Goal: Information Seeking & Learning: Learn about a topic

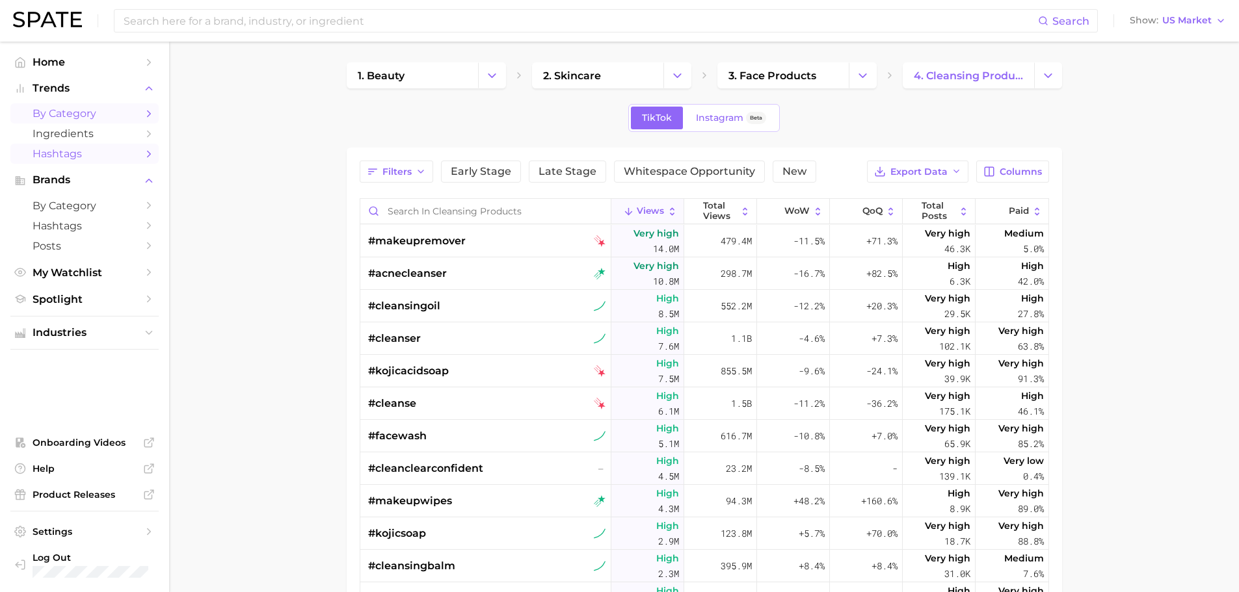
click at [88, 118] on span "by Category" at bounding box center [85, 113] width 104 height 12
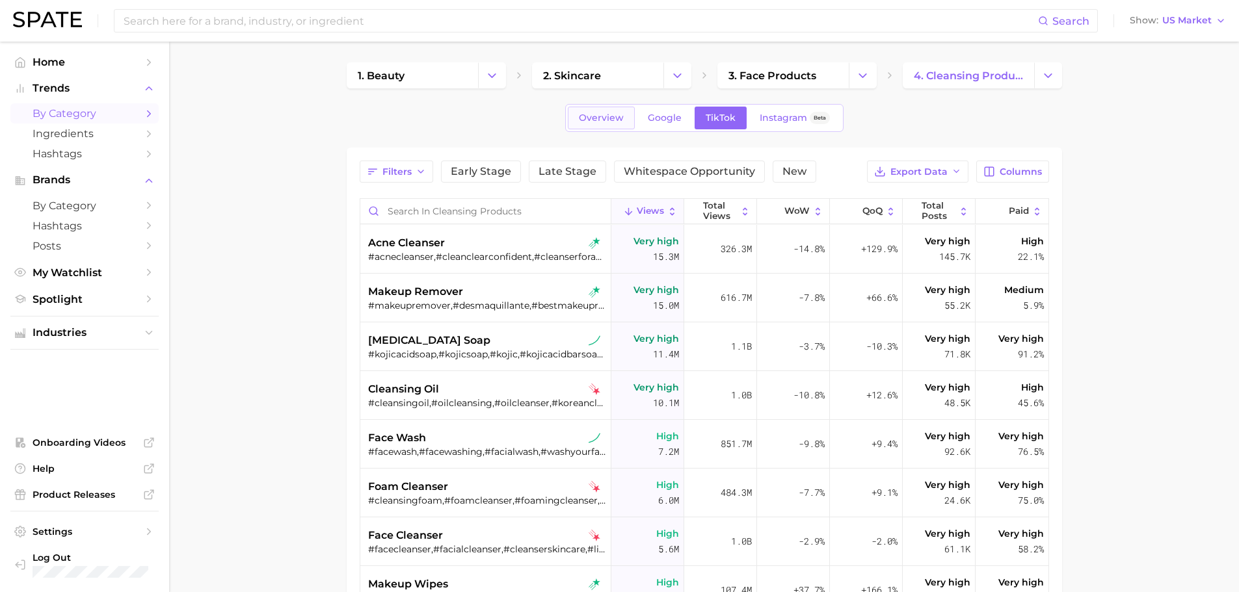
click at [592, 118] on span "Overview" at bounding box center [601, 117] width 45 height 11
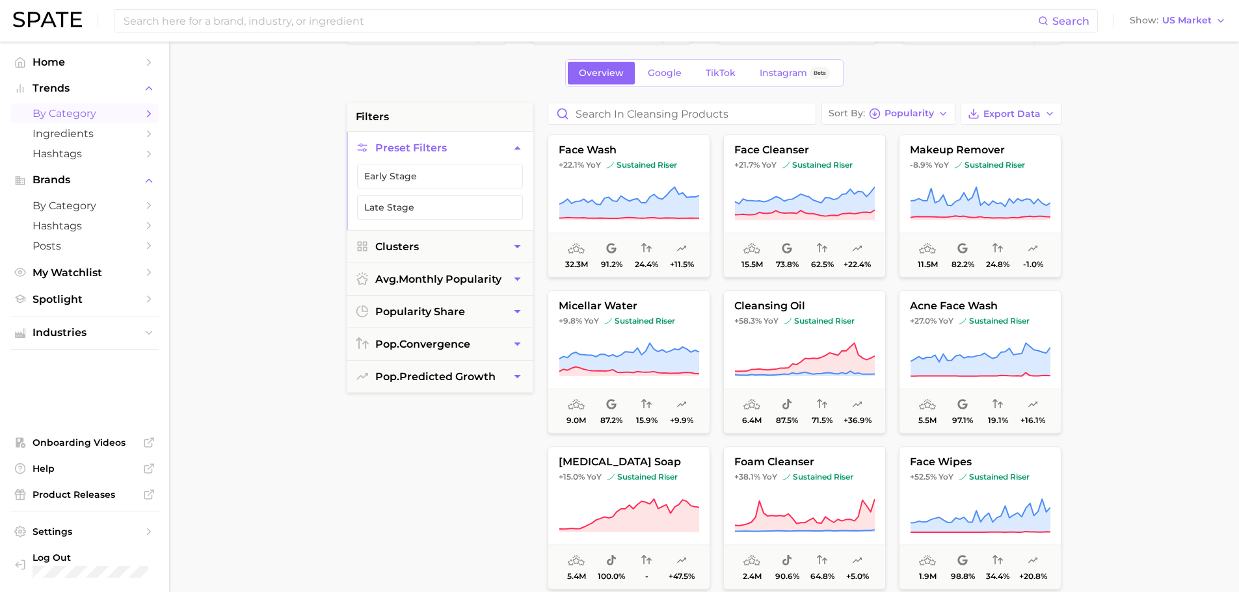
scroll to position [65, 0]
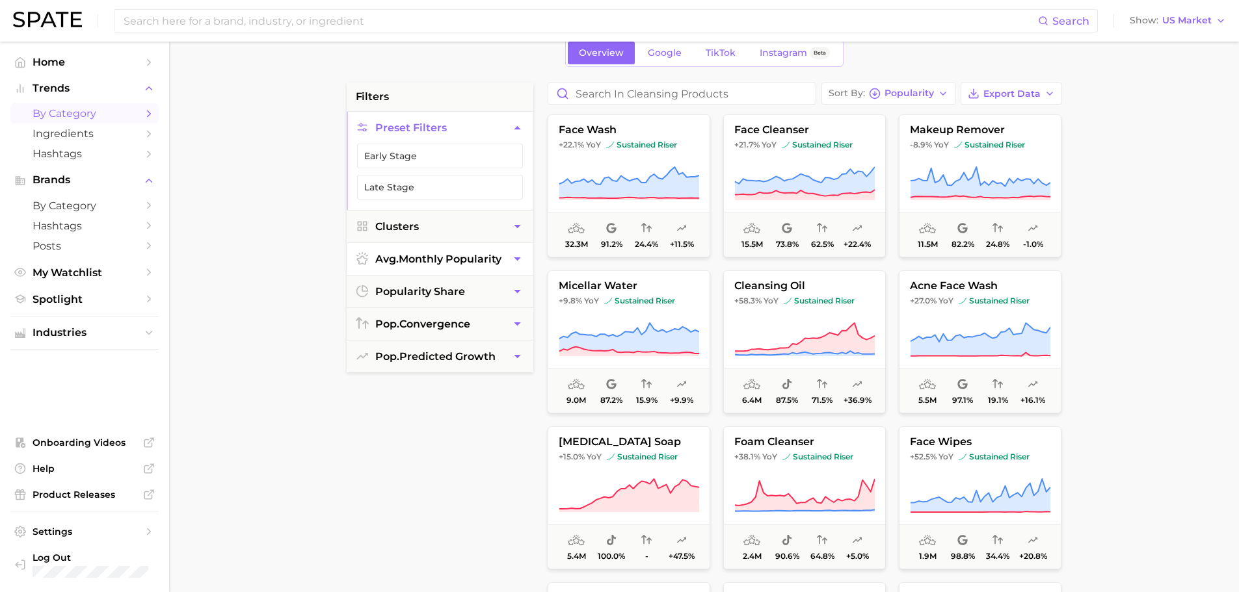
click at [460, 263] on span "avg. monthly popularity" at bounding box center [438, 259] width 126 height 12
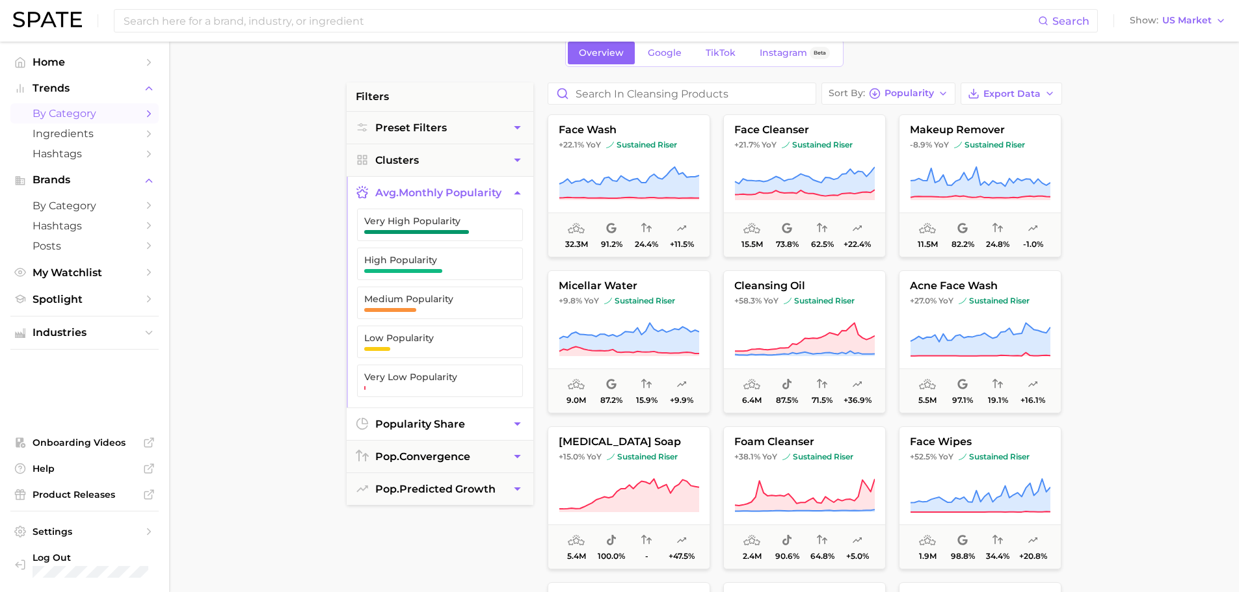
click at [429, 408] on button "popularity share" at bounding box center [440, 424] width 187 height 32
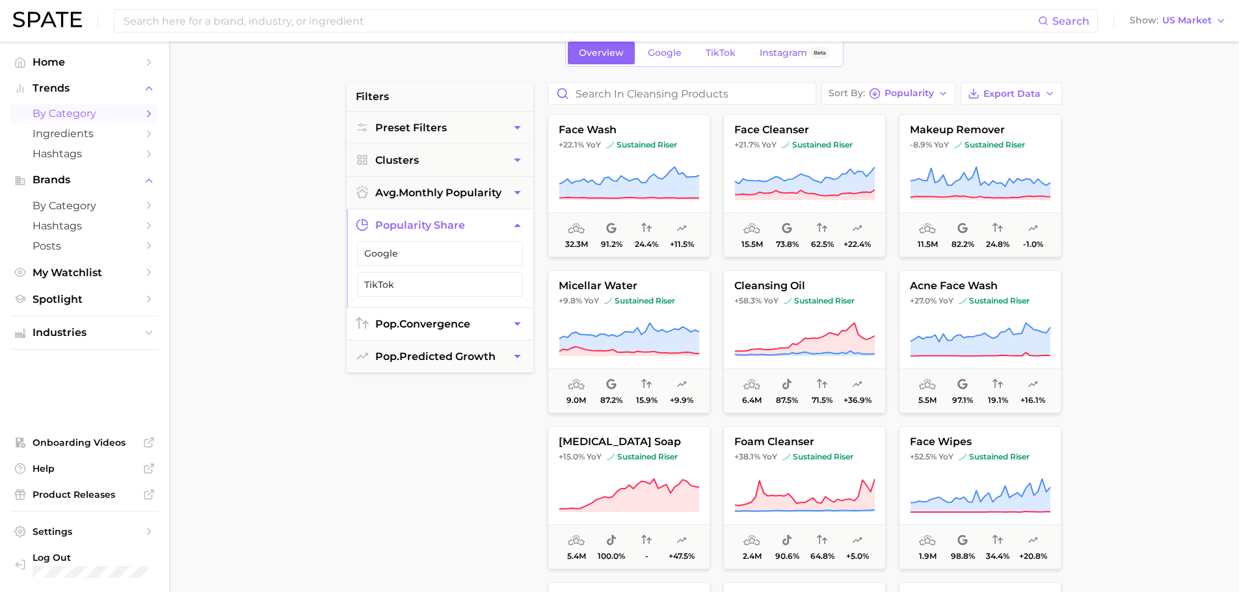
click at [427, 335] on button "pop. convergence" at bounding box center [440, 324] width 187 height 32
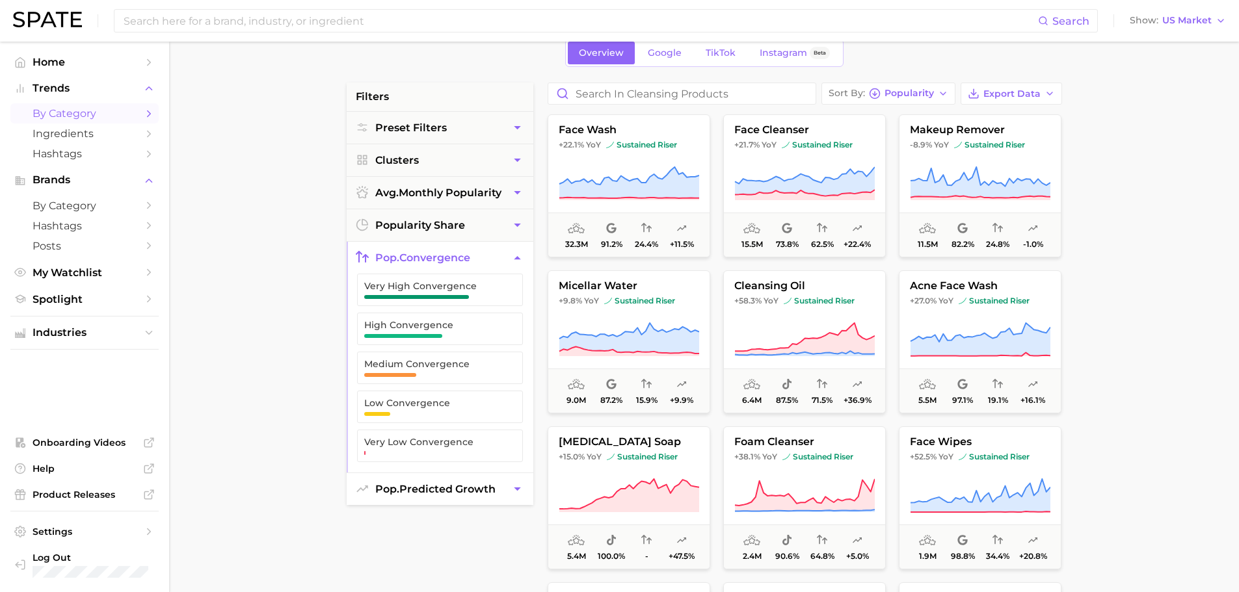
click at [432, 484] on span "pop. predicted growth" at bounding box center [435, 489] width 120 height 12
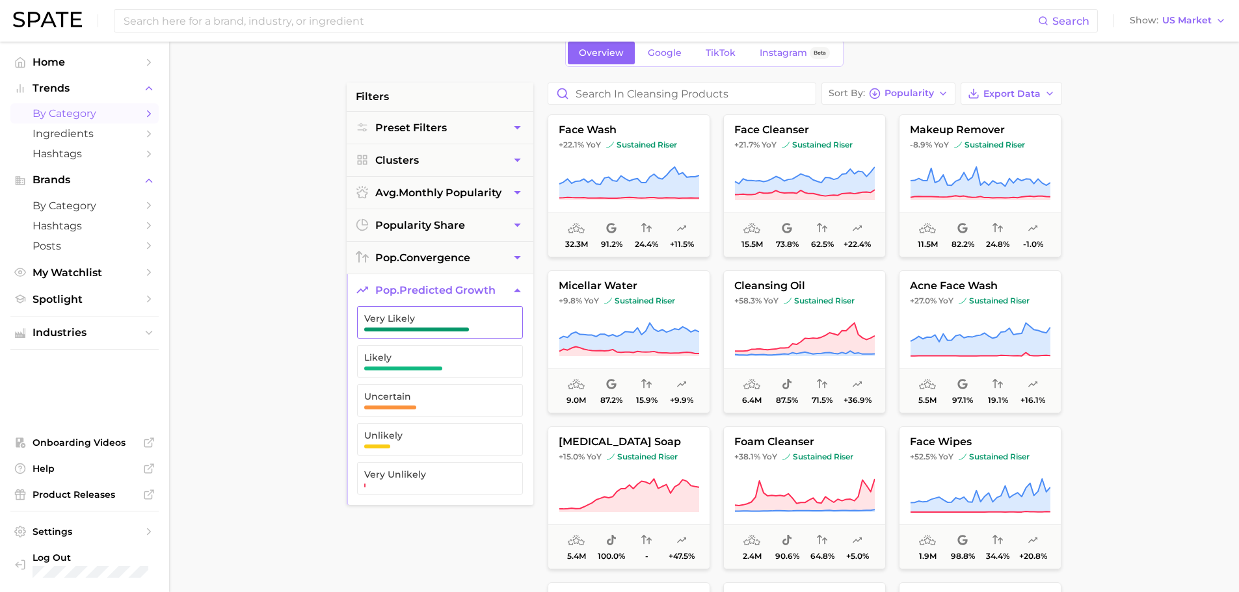
click at [417, 337] on button "Very Likely" at bounding box center [440, 322] width 166 height 33
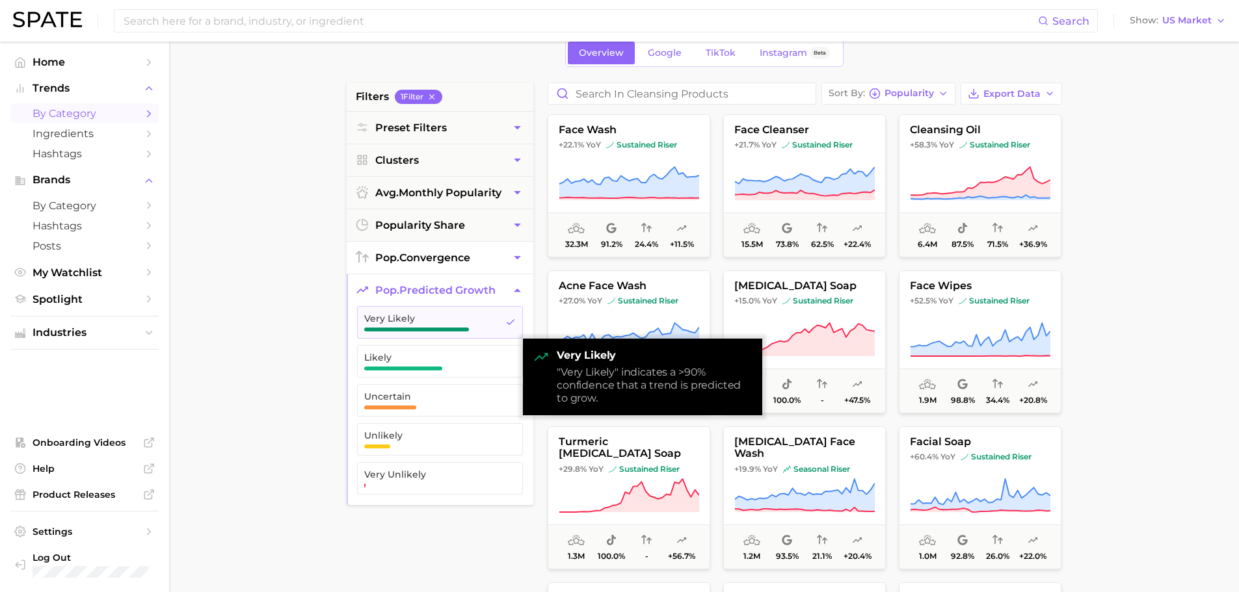
click at [430, 261] on span "pop. convergence" at bounding box center [422, 258] width 95 height 12
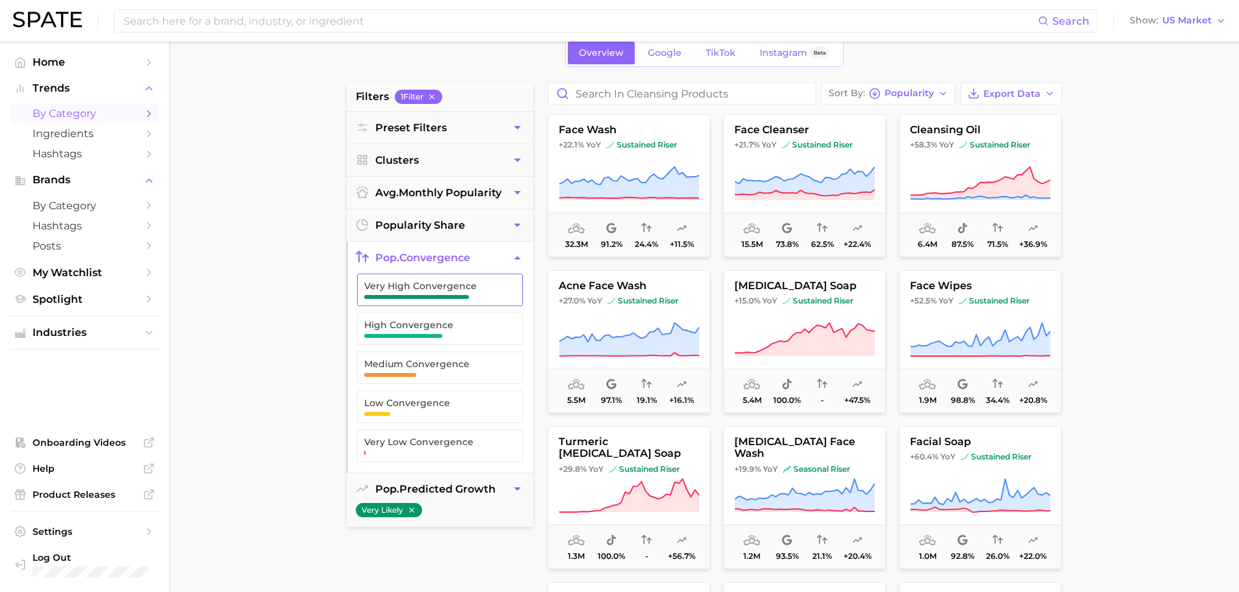
click at [430, 285] on span "Very High Convergence" at bounding box center [429, 286] width 131 height 10
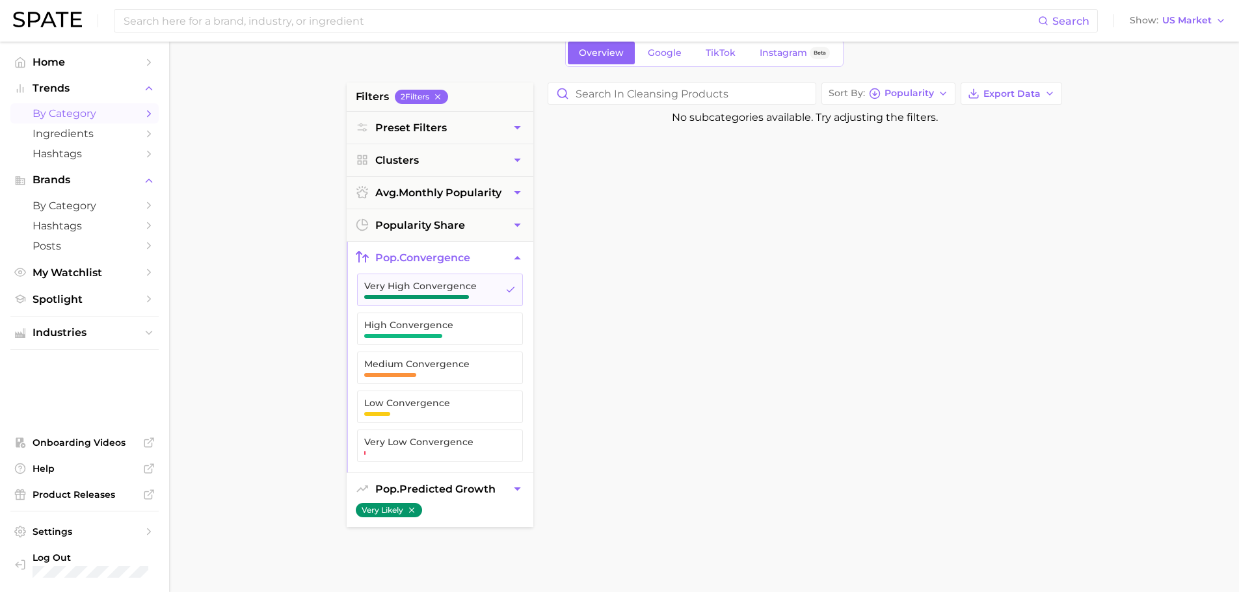
click at [416, 484] on span "pop. predicted growth" at bounding box center [435, 489] width 120 height 12
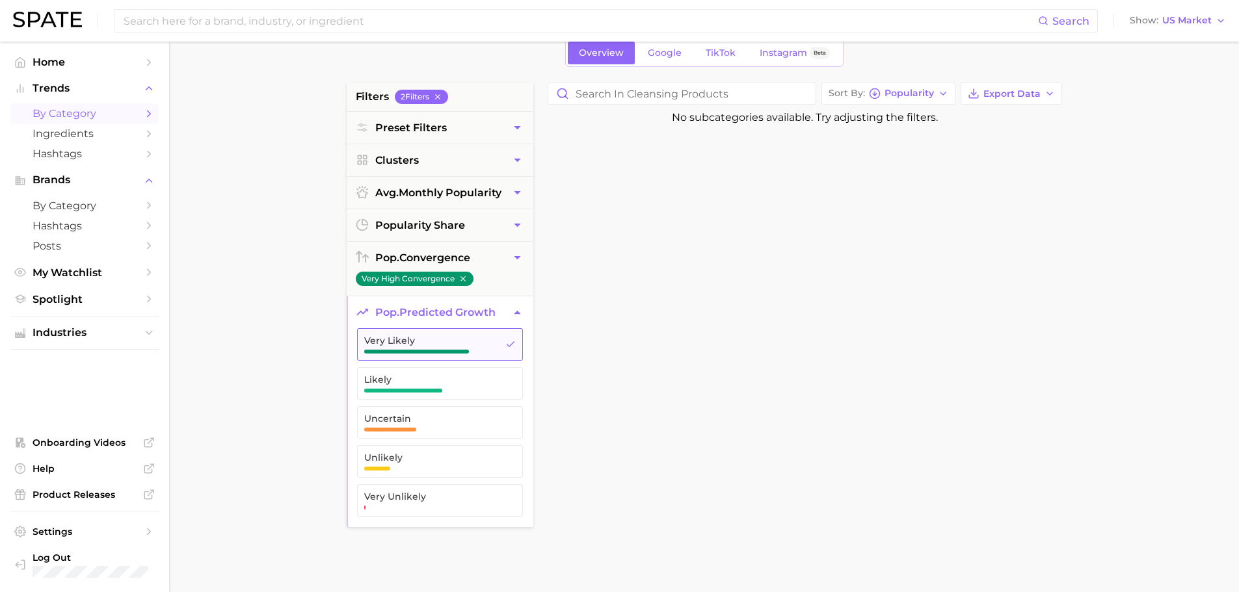
click at [386, 333] on button "Very Likely" at bounding box center [440, 344] width 166 height 33
click at [429, 259] on span "pop. convergence" at bounding box center [422, 258] width 95 height 12
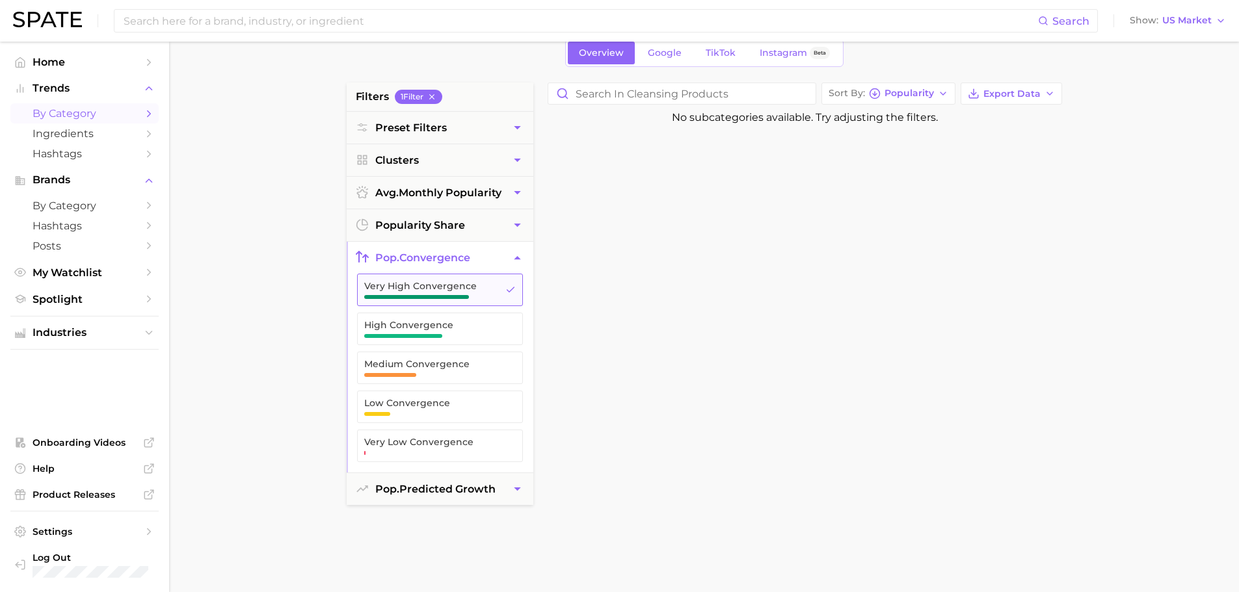
click at [428, 279] on button "Very High Convergence" at bounding box center [440, 290] width 166 height 33
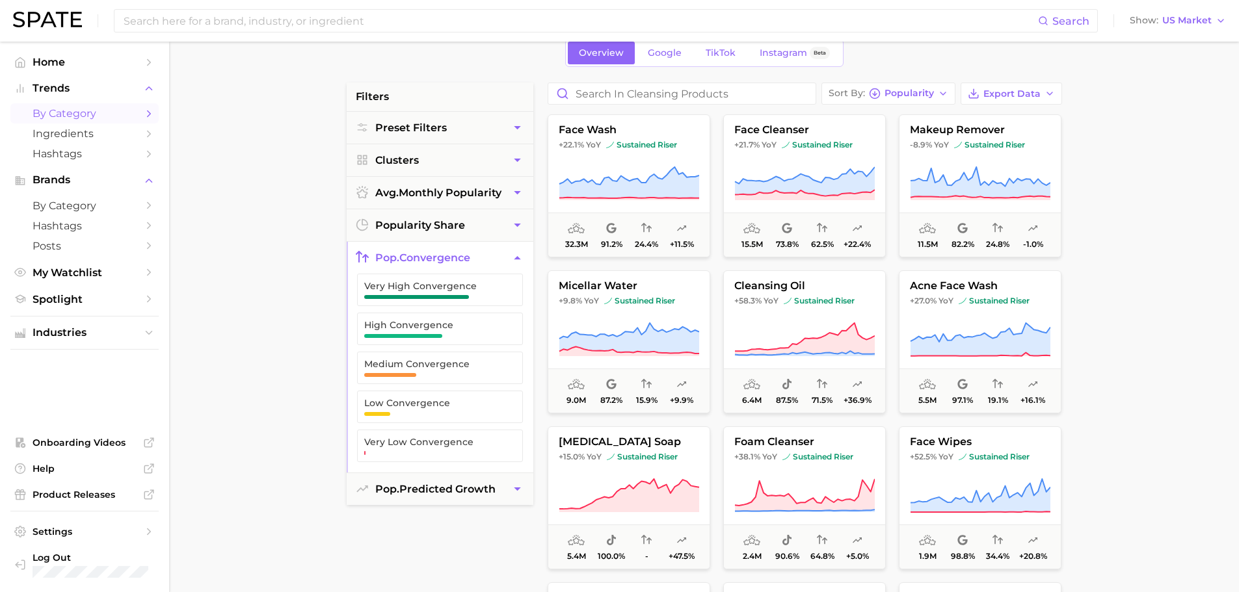
click at [420, 310] on ul "Very High Convergence High Convergence Medium Convergence Low Convergence Very …" at bounding box center [440, 373] width 187 height 199
click at [418, 231] on span "popularity share" at bounding box center [420, 225] width 90 height 12
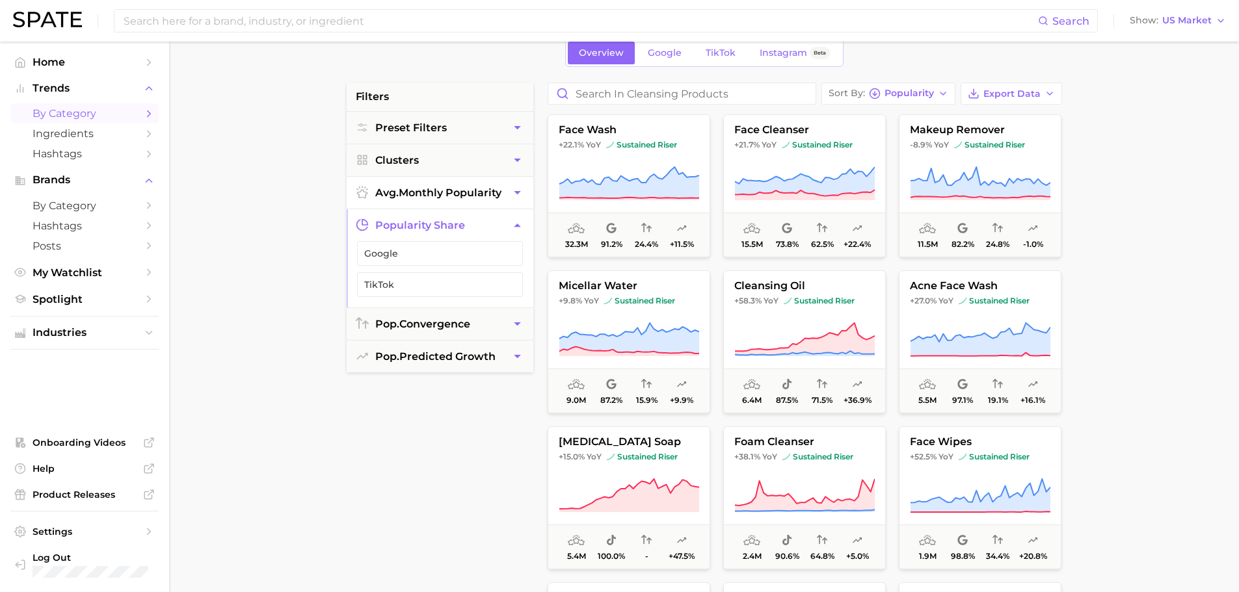
click at [425, 195] on span "avg. monthly popularity" at bounding box center [438, 193] width 126 height 12
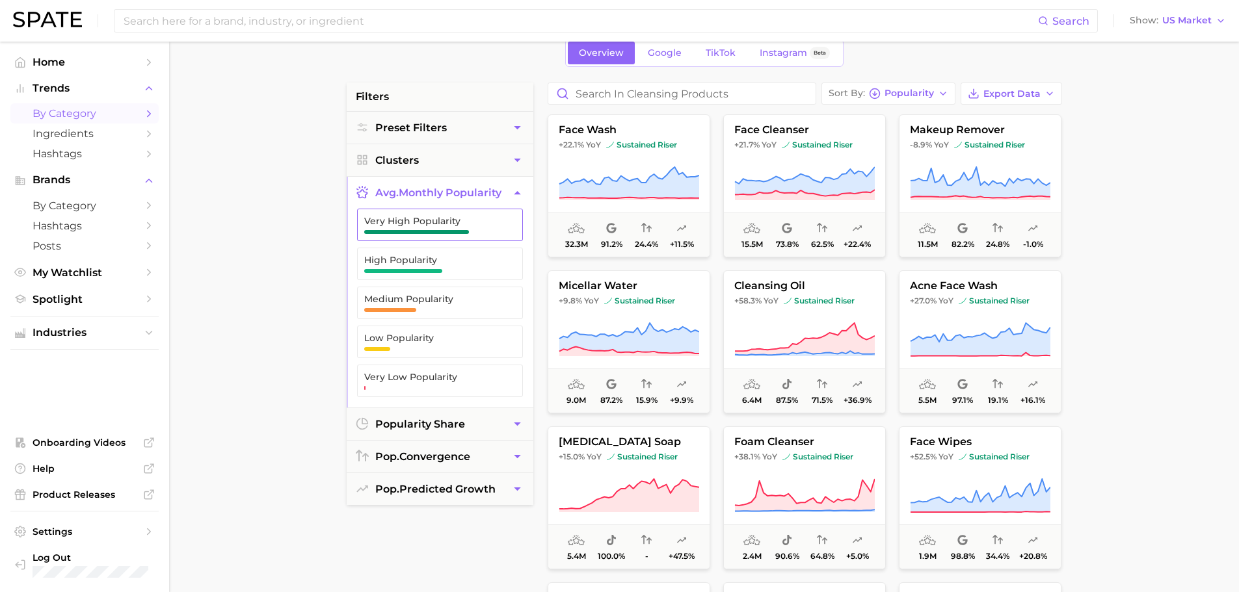
click at [422, 221] on span "Very High Popularity" at bounding box center [429, 221] width 131 height 10
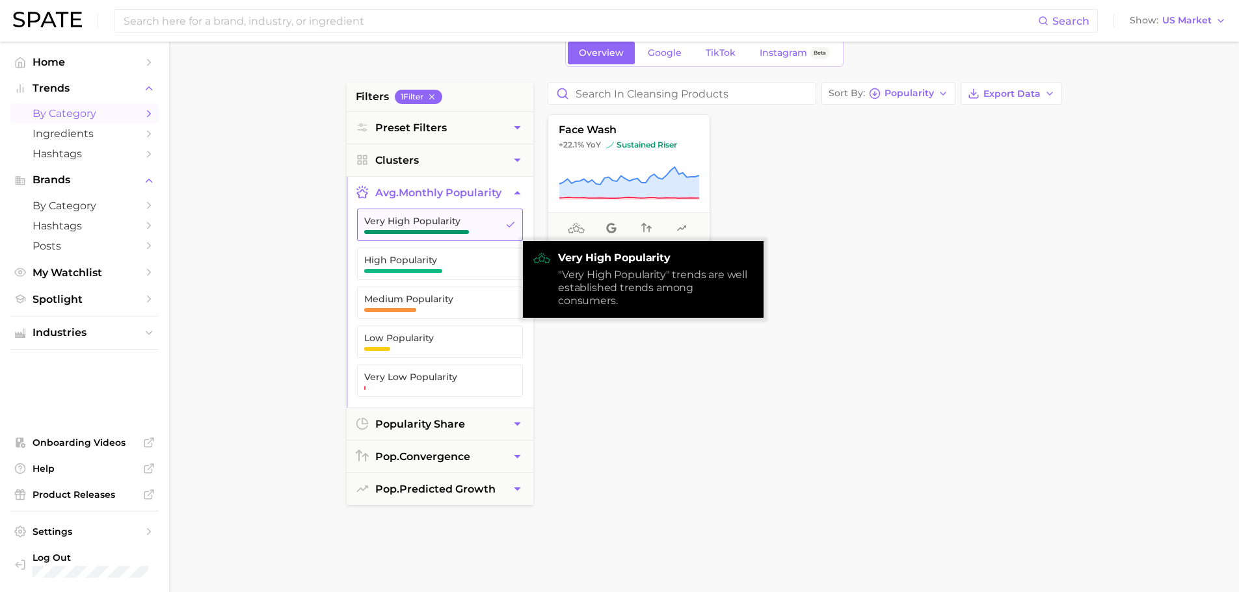
click at [434, 233] on span "button" at bounding box center [416, 232] width 105 height 4
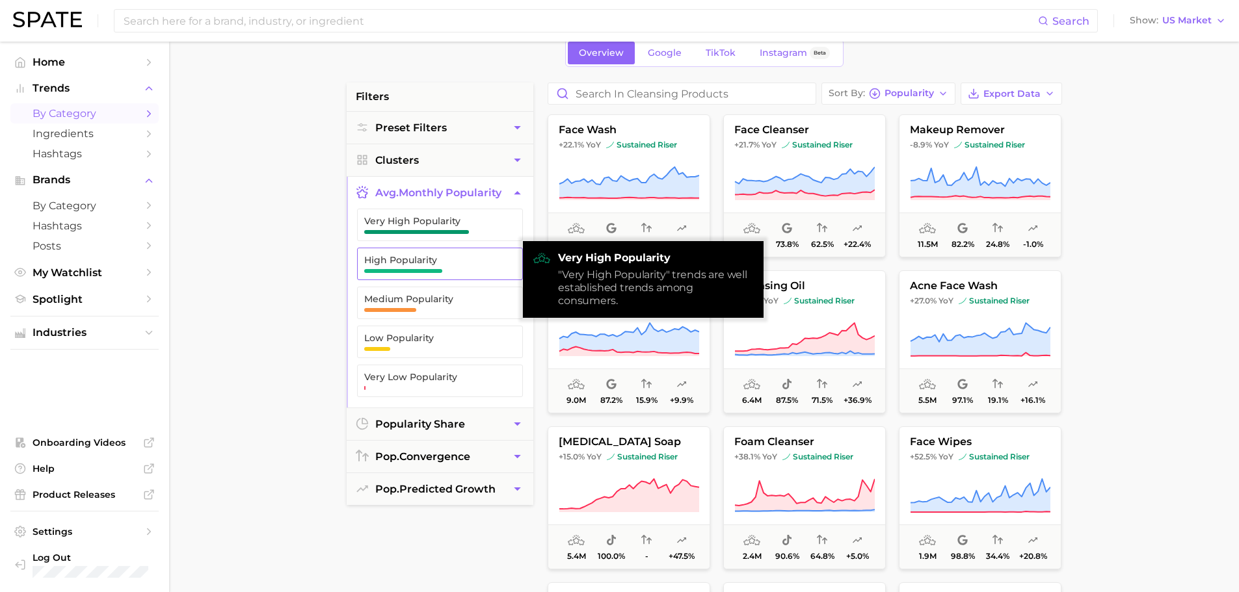
click at [421, 260] on span "High Popularity" at bounding box center [429, 260] width 131 height 10
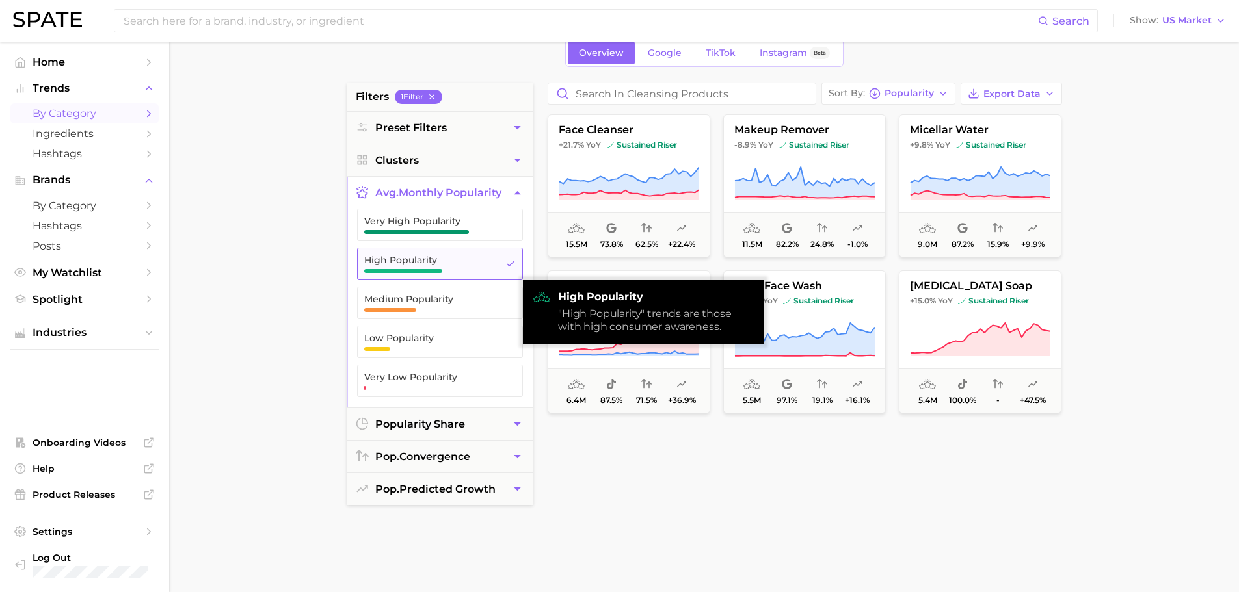
click at [421, 260] on span "High Popularity" at bounding box center [429, 260] width 131 height 10
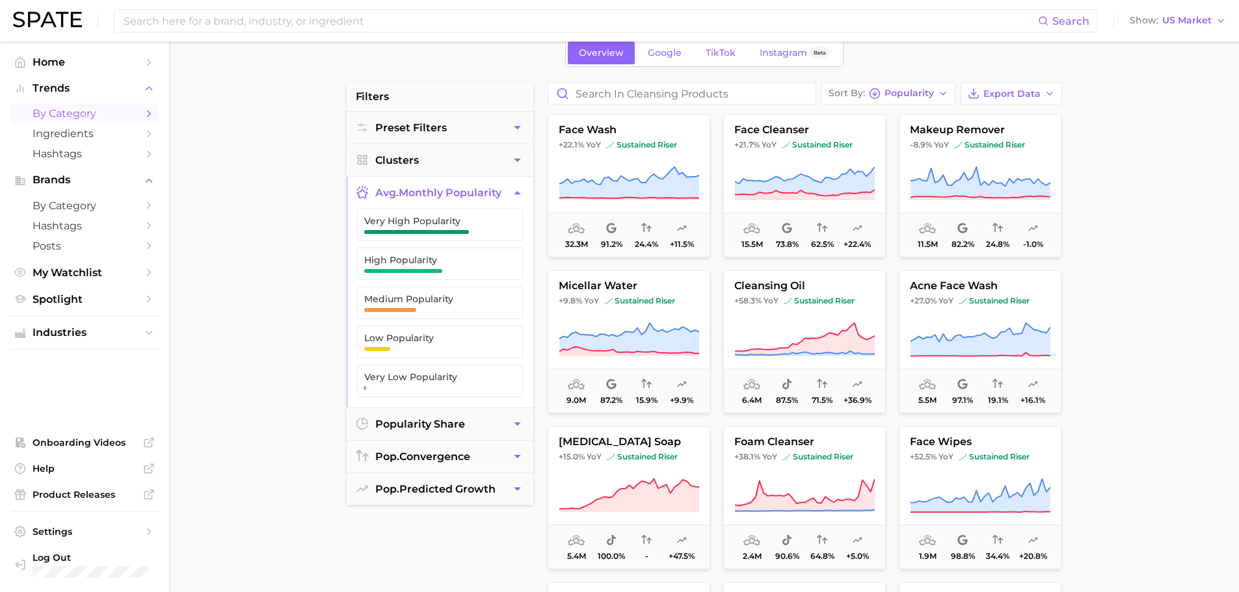
click at [422, 177] on button "avg. monthly popularity" at bounding box center [440, 193] width 187 height 32
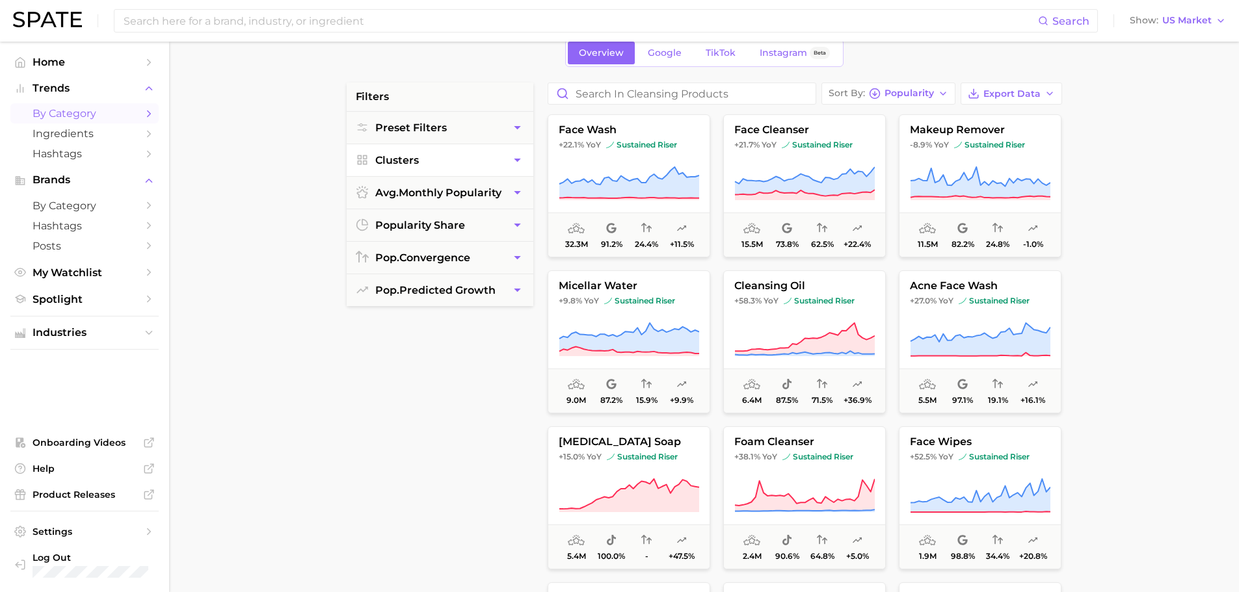
click at [422, 169] on button "Clusters" at bounding box center [440, 160] width 187 height 32
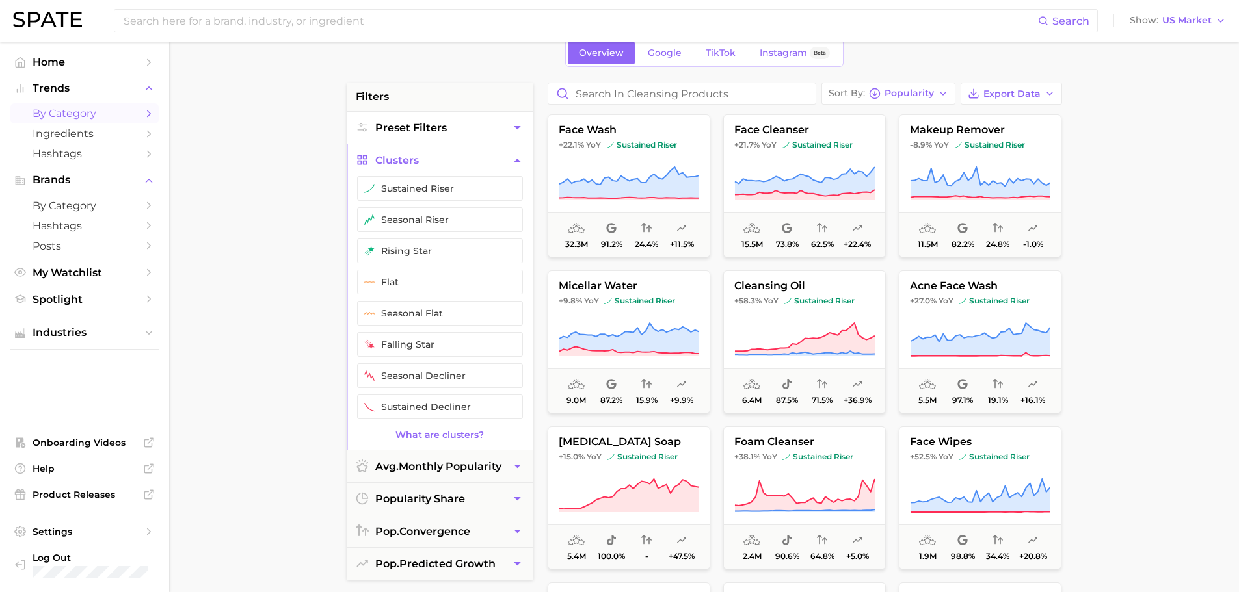
click at [421, 130] on span "Preset Filters" at bounding box center [411, 128] width 72 height 12
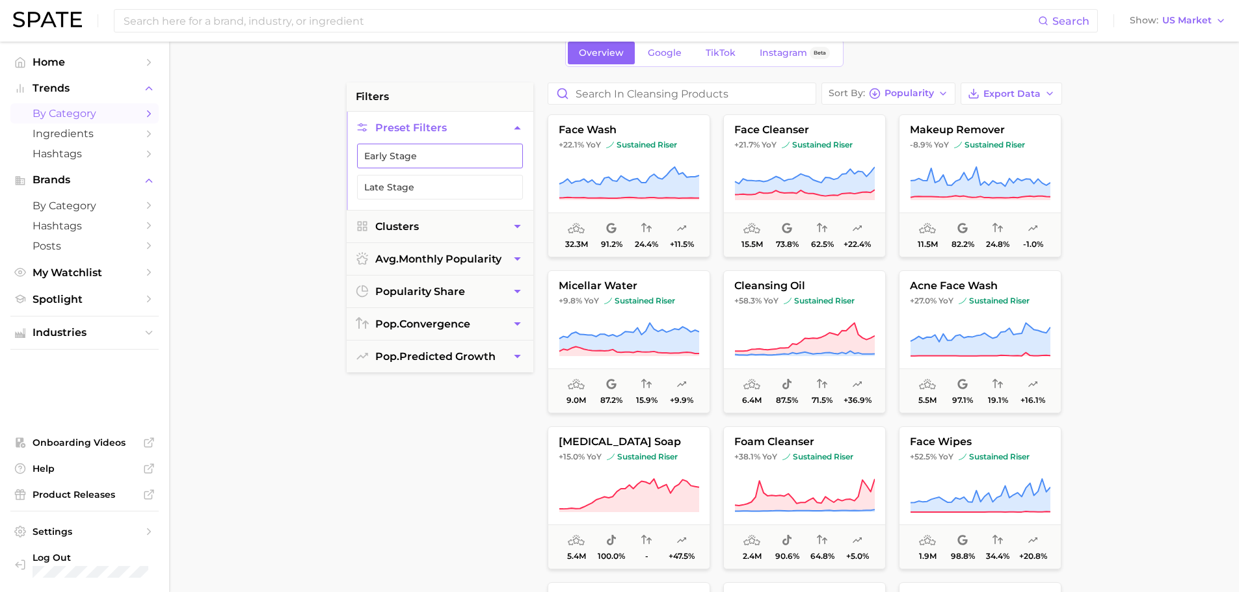
click at [420, 159] on button "Early Stage" at bounding box center [440, 156] width 166 height 25
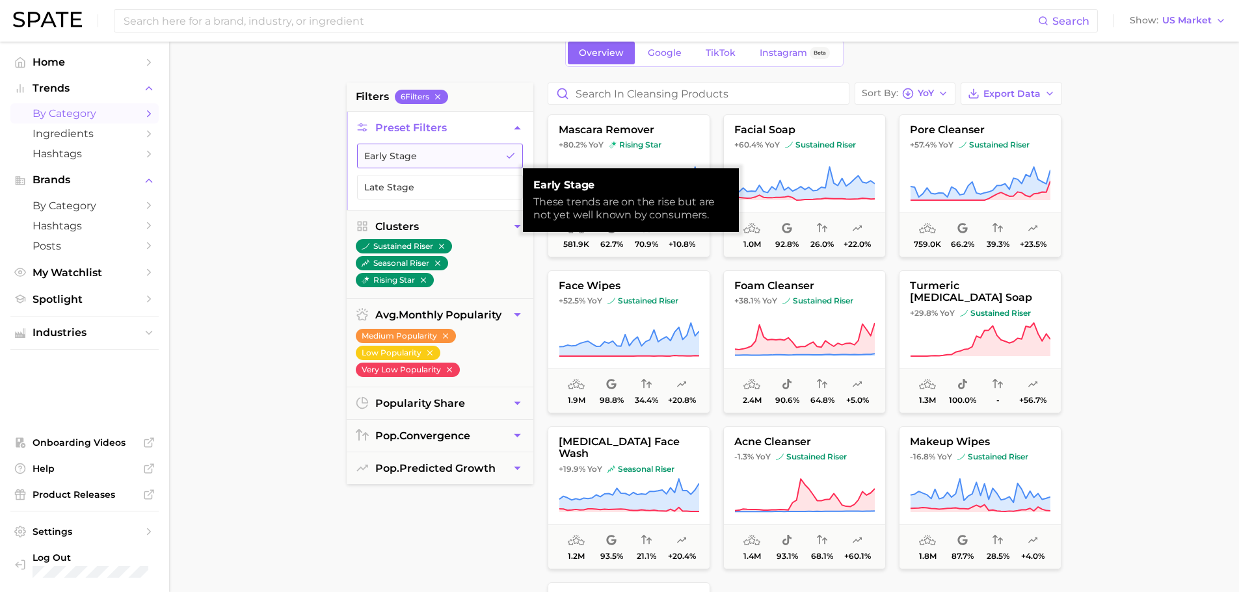
click at [420, 159] on button "Early Stage" at bounding box center [440, 156] width 166 height 25
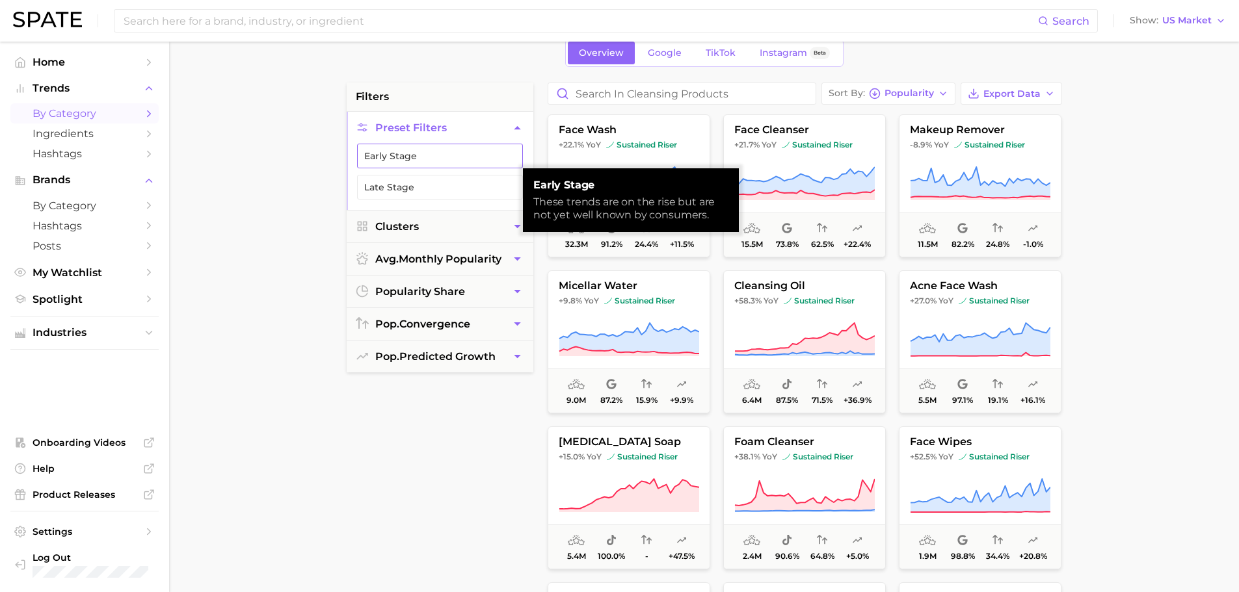
click at [401, 158] on button "Early Stage" at bounding box center [440, 156] width 166 height 25
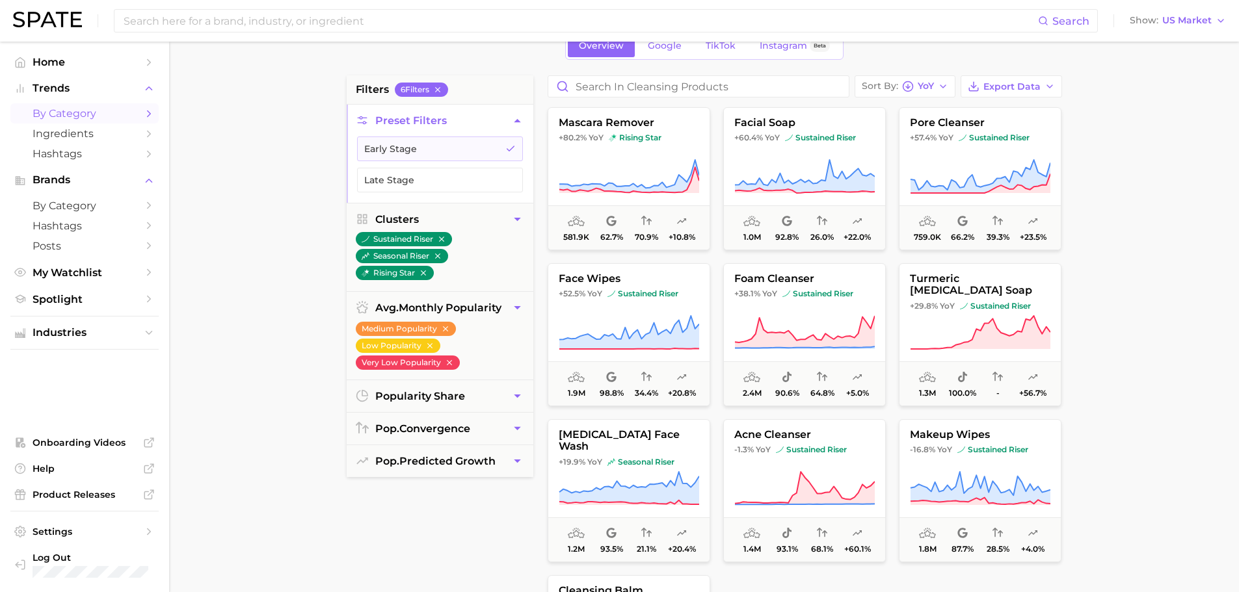
scroll to position [65, 0]
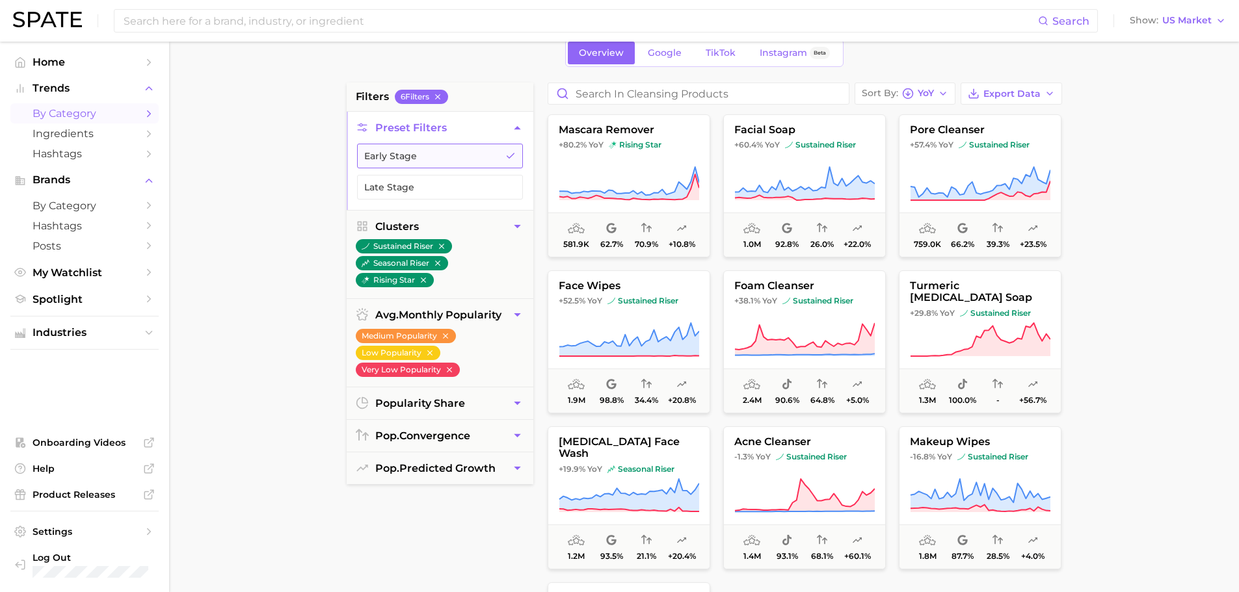
click at [478, 155] on button "Early Stage" at bounding box center [440, 156] width 166 height 25
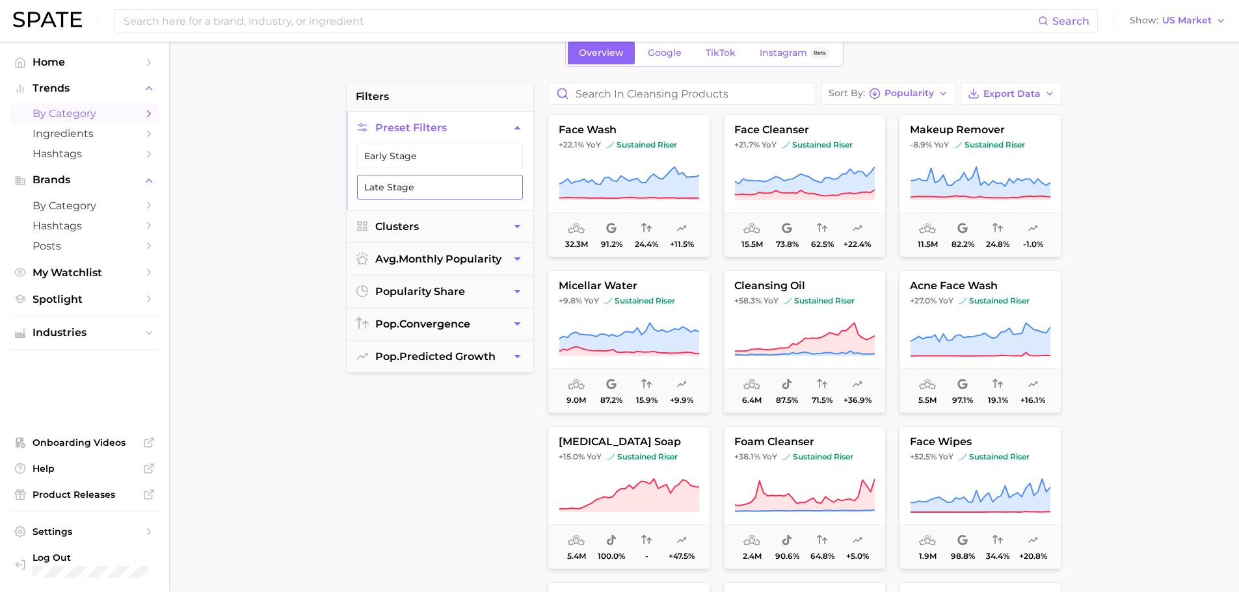
click at [469, 183] on button "Late Stage" at bounding box center [440, 187] width 166 height 25
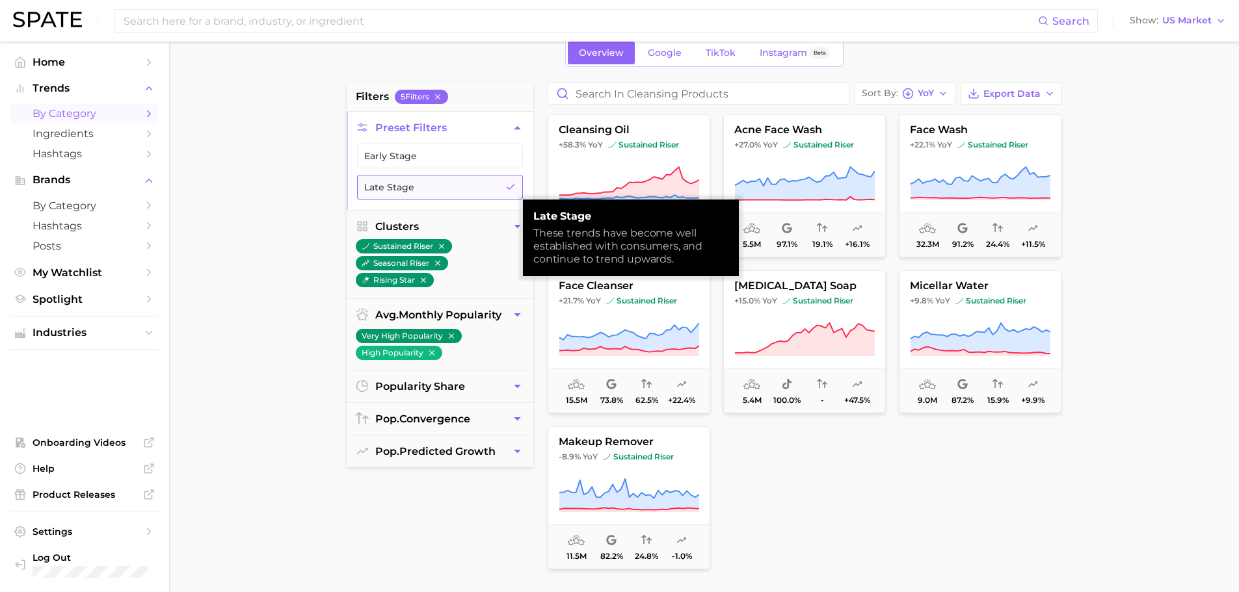
click at [468, 191] on button "Late Stage" at bounding box center [440, 187] width 166 height 25
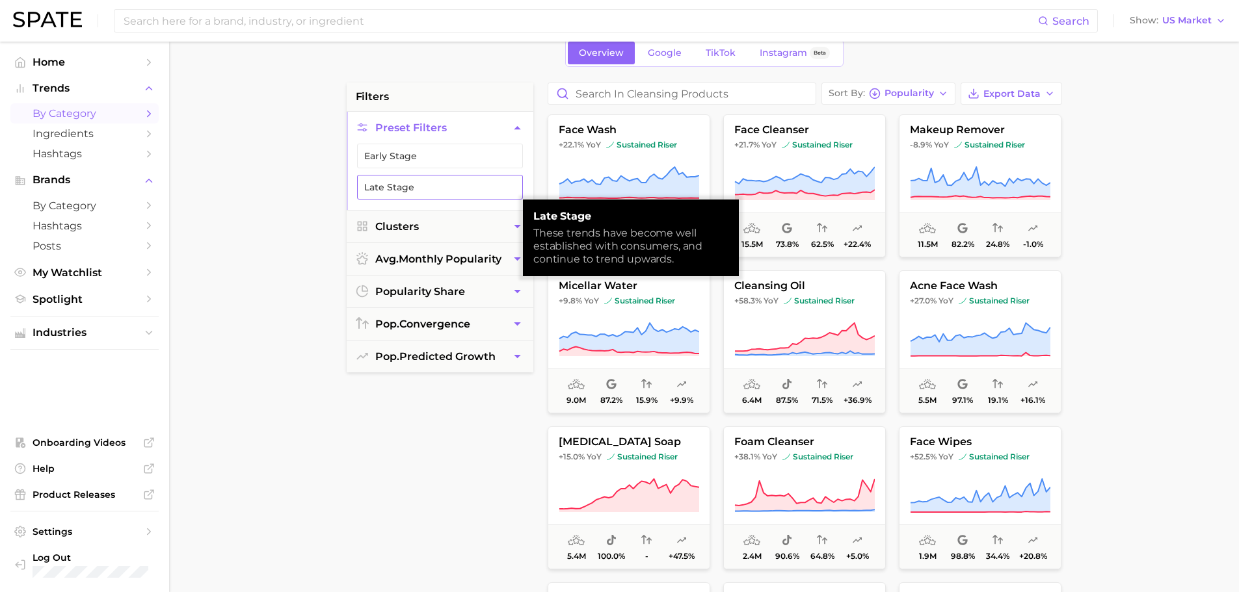
click at [468, 191] on button "Late Stage" at bounding box center [440, 187] width 166 height 25
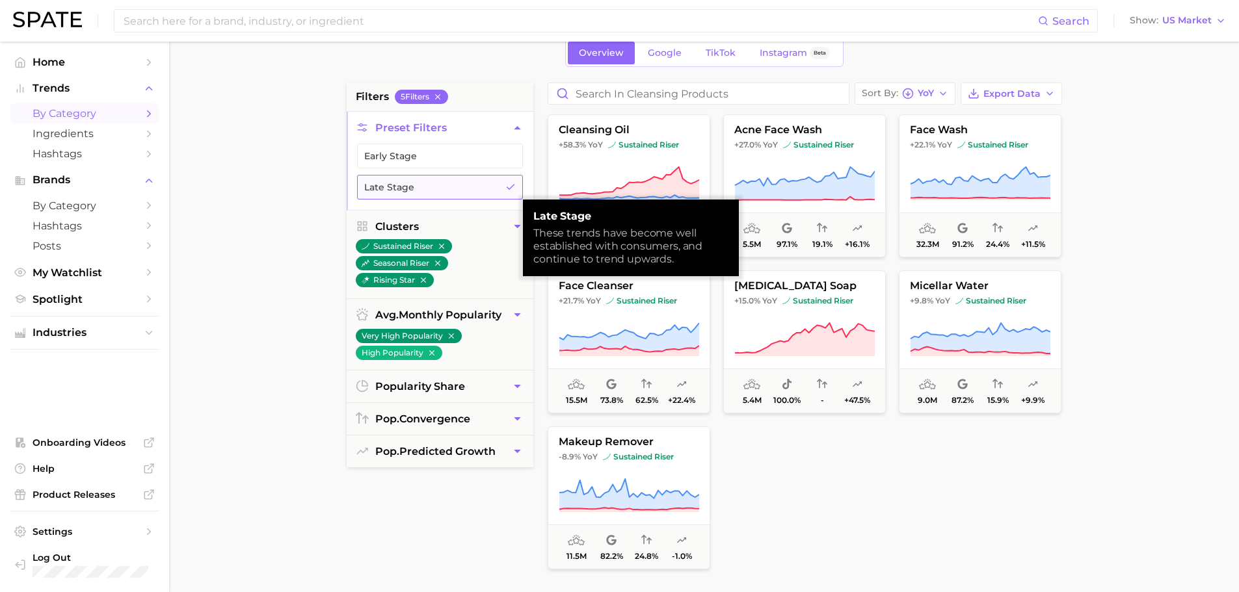
click at [468, 191] on button "Late Stage" at bounding box center [440, 187] width 166 height 25
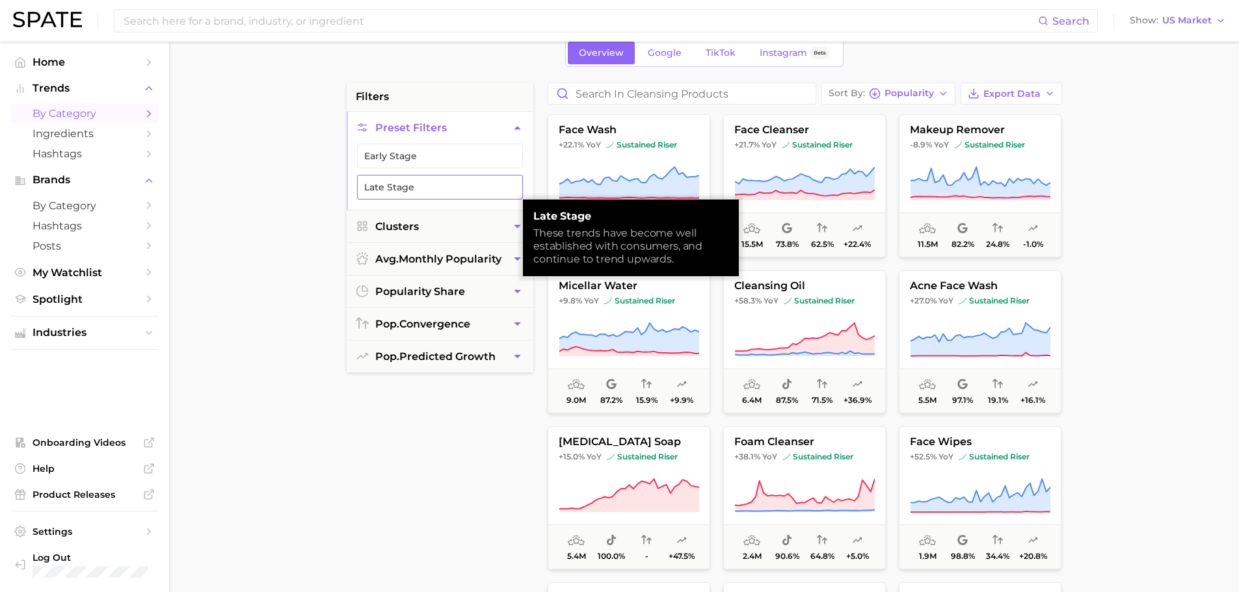
click at [468, 191] on button "Late Stage" at bounding box center [440, 187] width 166 height 25
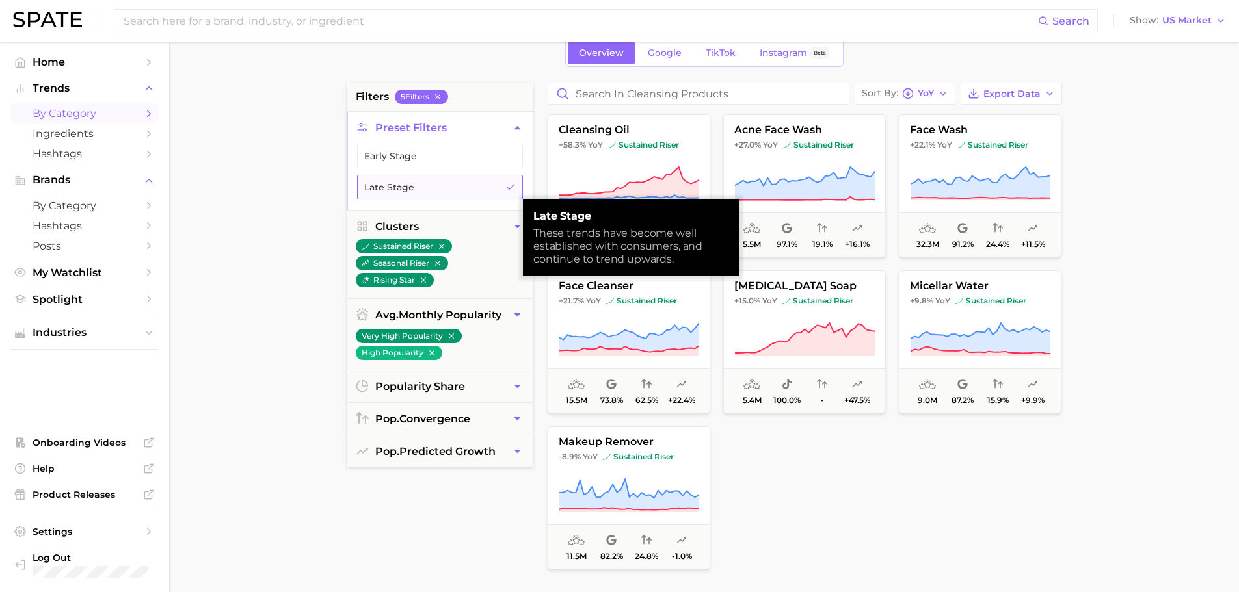
click at [468, 191] on button "Late Stage" at bounding box center [440, 187] width 166 height 25
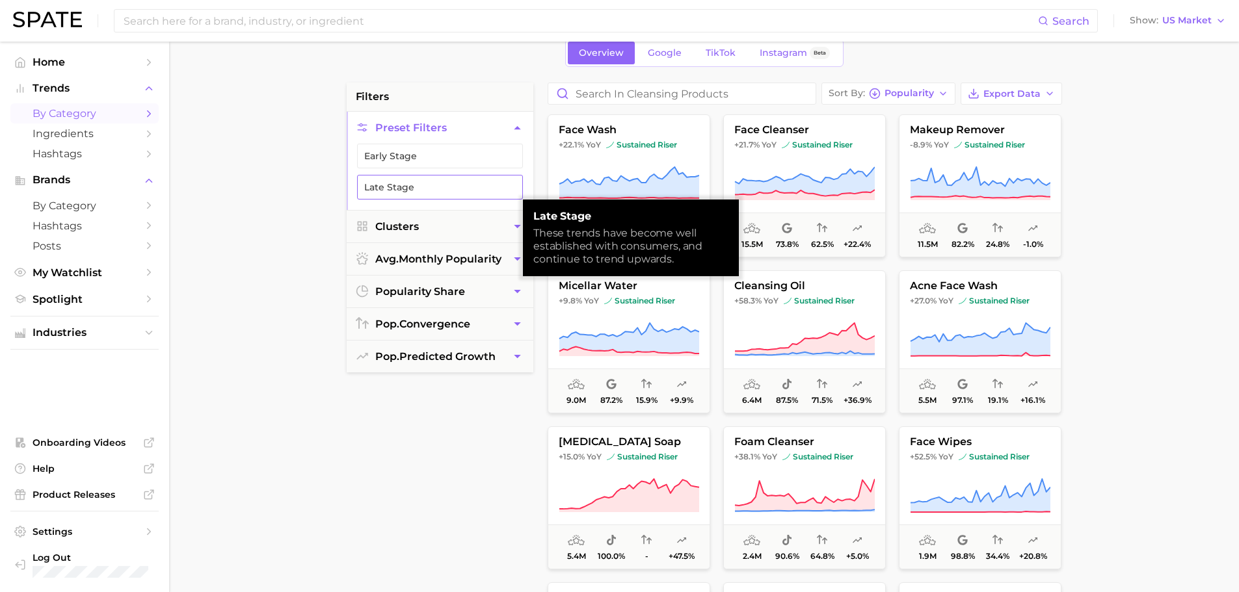
click at [468, 191] on button "Late Stage" at bounding box center [440, 187] width 166 height 25
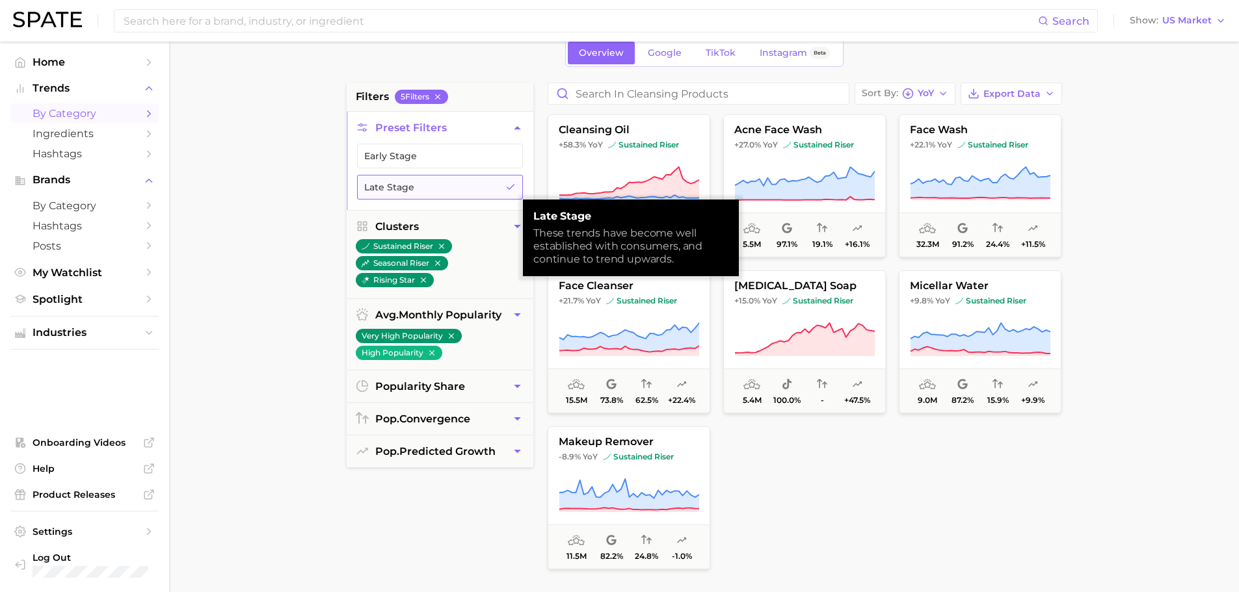
click at [468, 191] on button "Late Stage" at bounding box center [440, 187] width 166 height 25
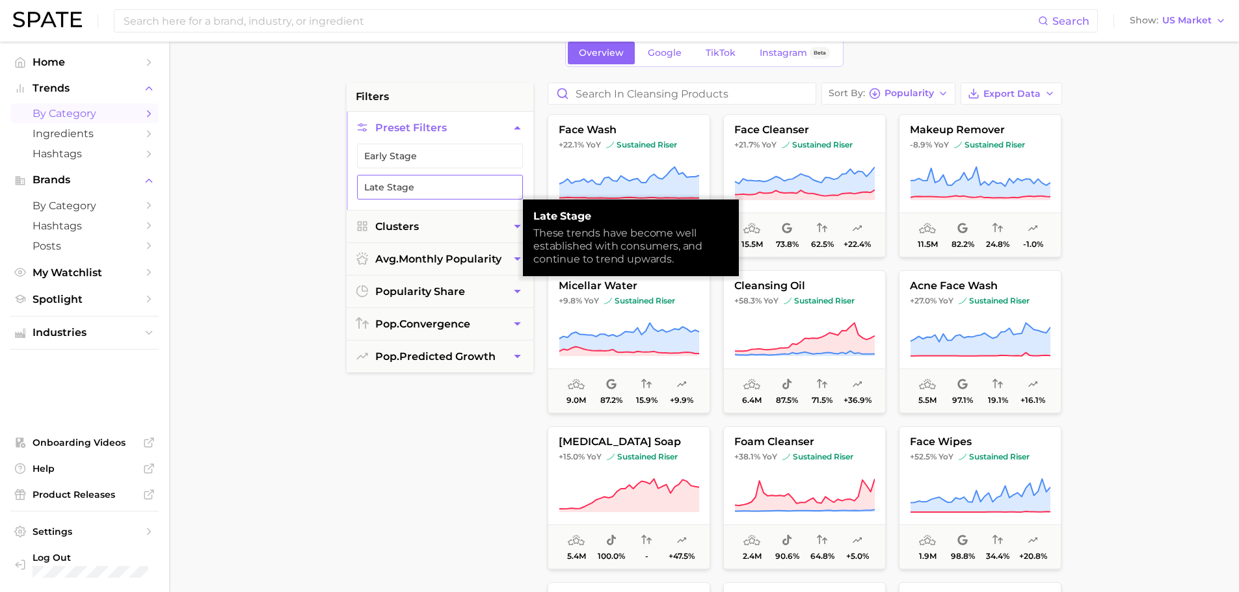
click at [468, 191] on button "Late Stage" at bounding box center [440, 187] width 166 height 25
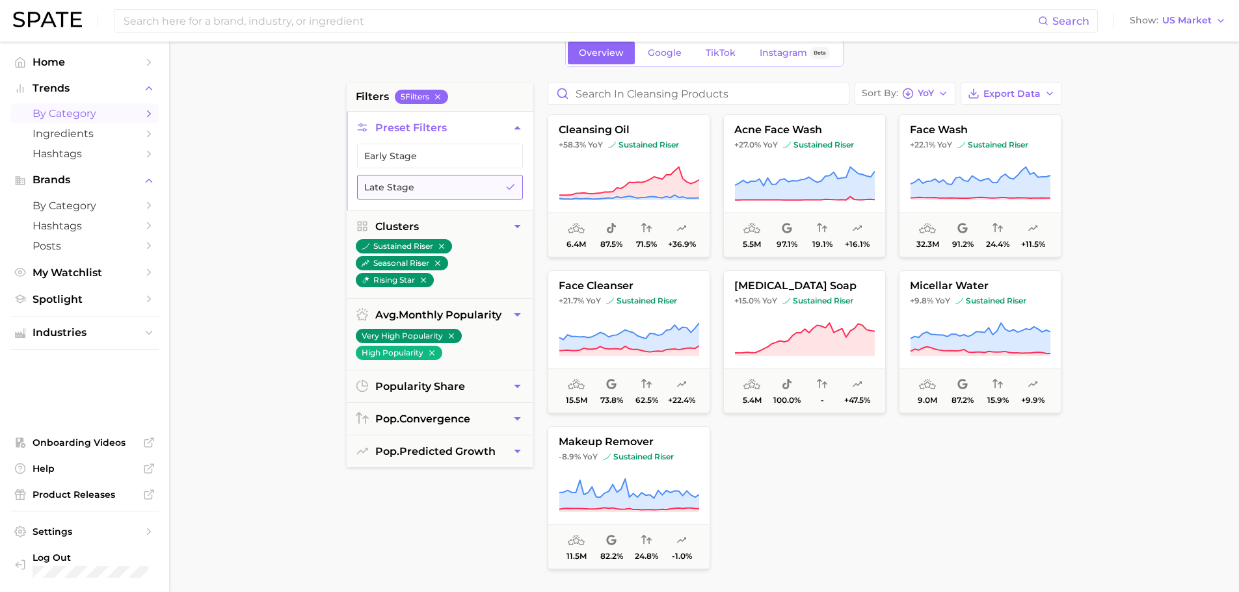
click at [477, 186] on button "Late Stage" at bounding box center [440, 187] width 166 height 25
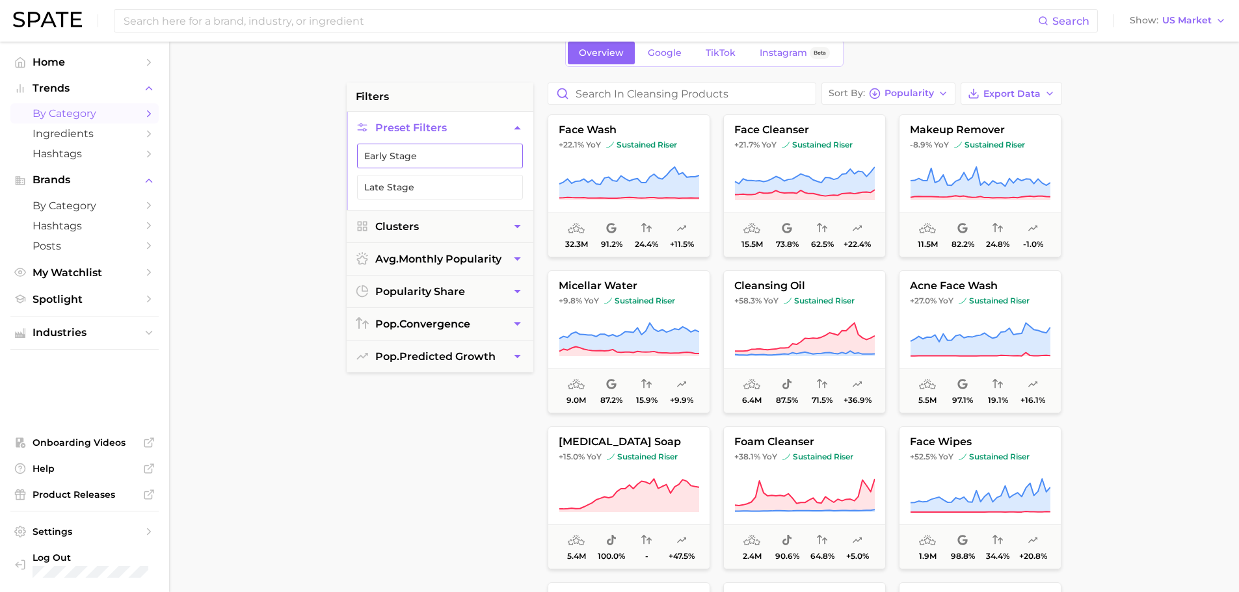
click at [471, 158] on button "Early Stage" at bounding box center [440, 156] width 166 height 25
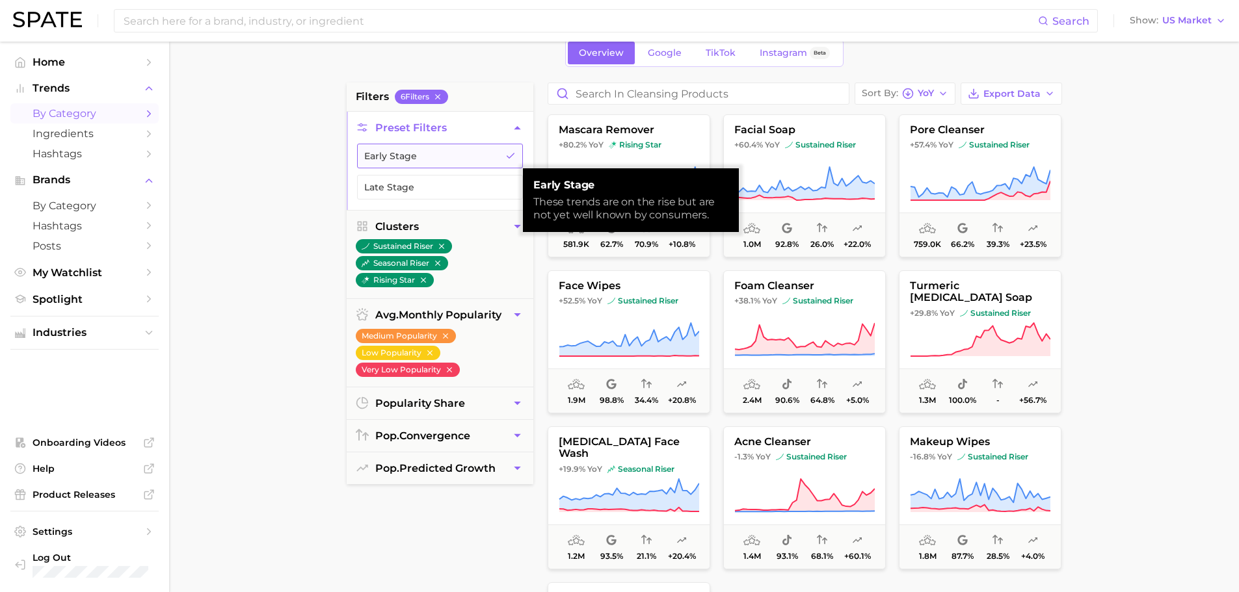
click at [471, 158] on button "Early Stage" at bounding box center [440, 156] width 166 height 25
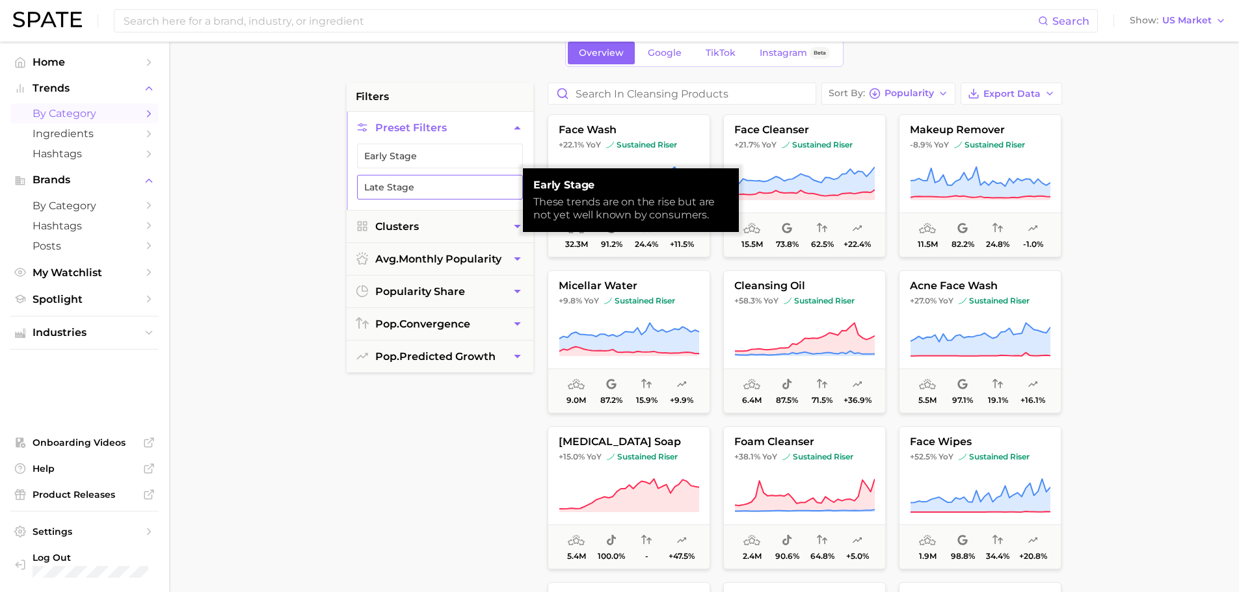
click at [464, 185] on button "Late Stage" at bounding box center [440, 187] width 166 height 25
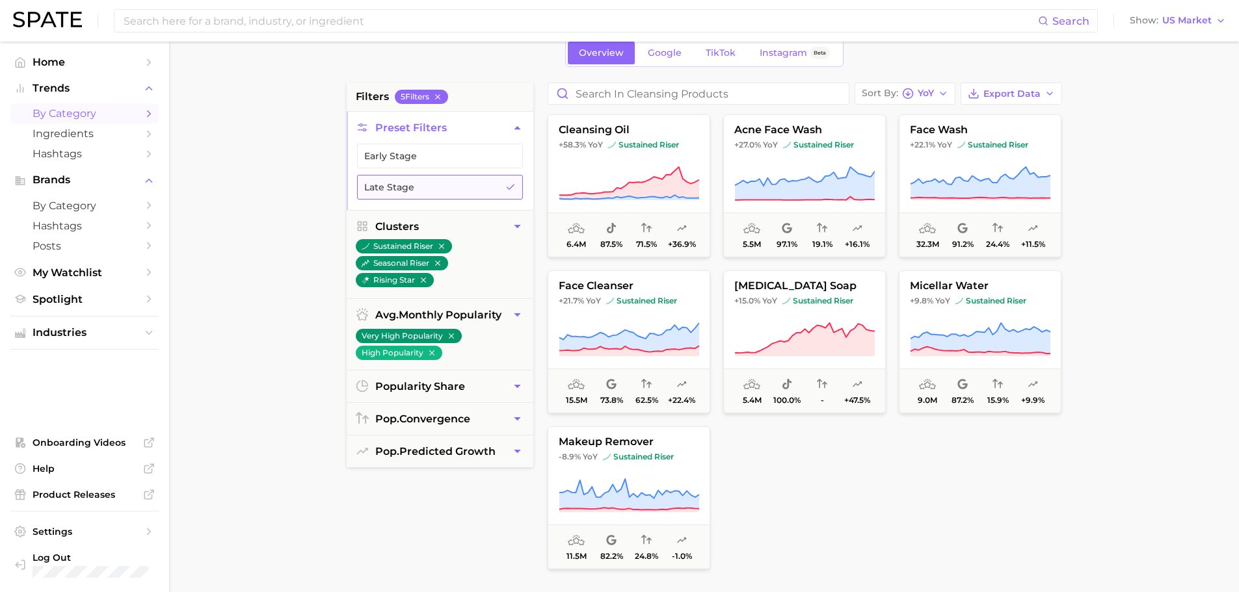
click at [464, 185] on button "Late Stage" at bounding box center [440, 187] width 166 height 25
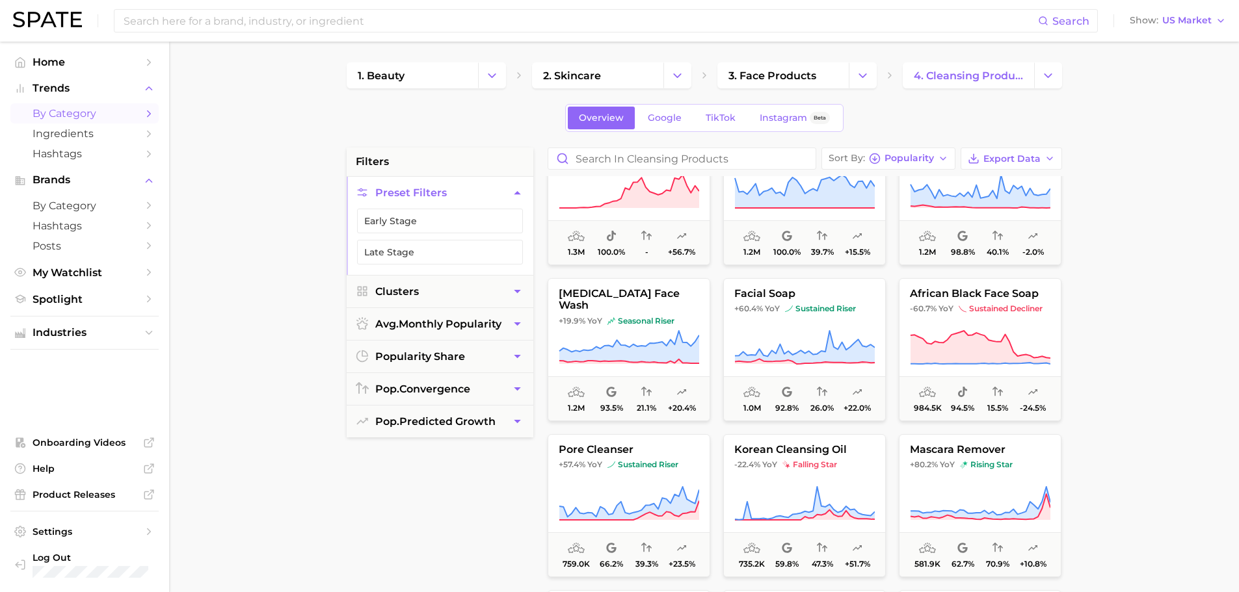
scroll to position [975, 0]
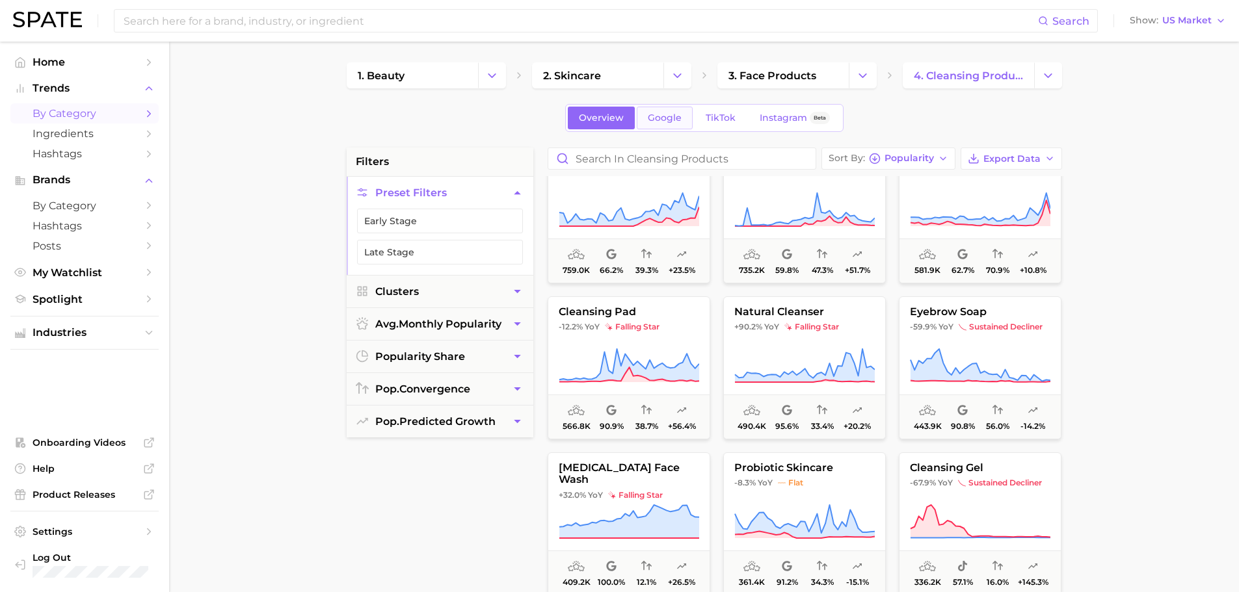
click at [664, 120] on span "Google" at bounding box center [665, 117] width 34 height 11
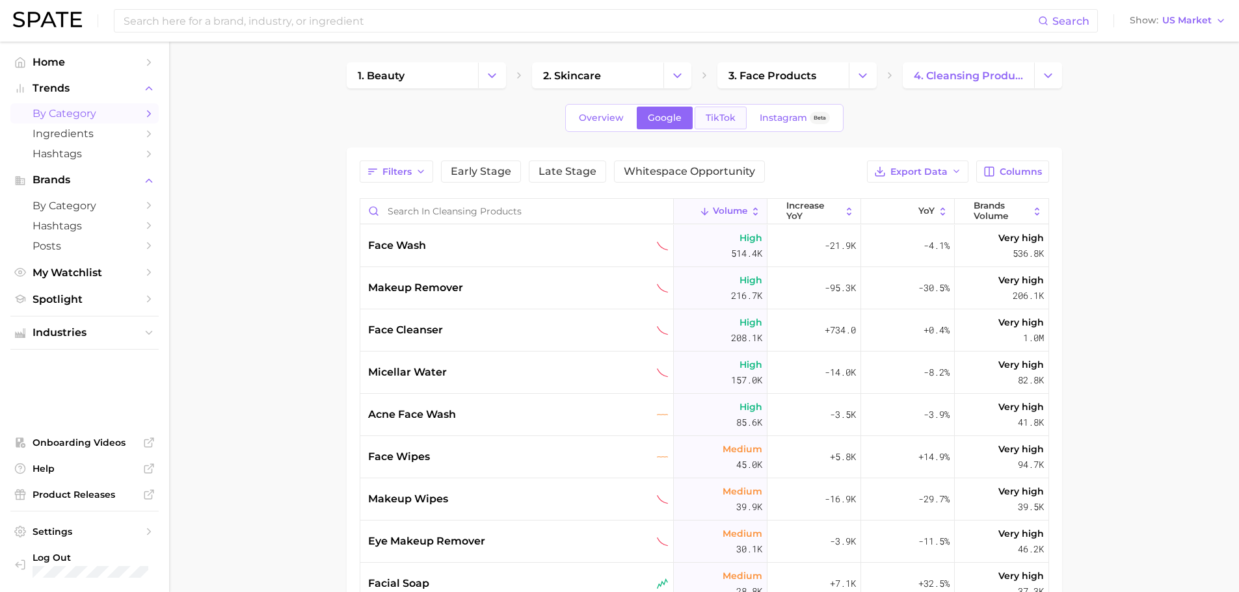
click at [712, 125] on link "TikTok" at bounding box center [721, 118] width 52 height 23
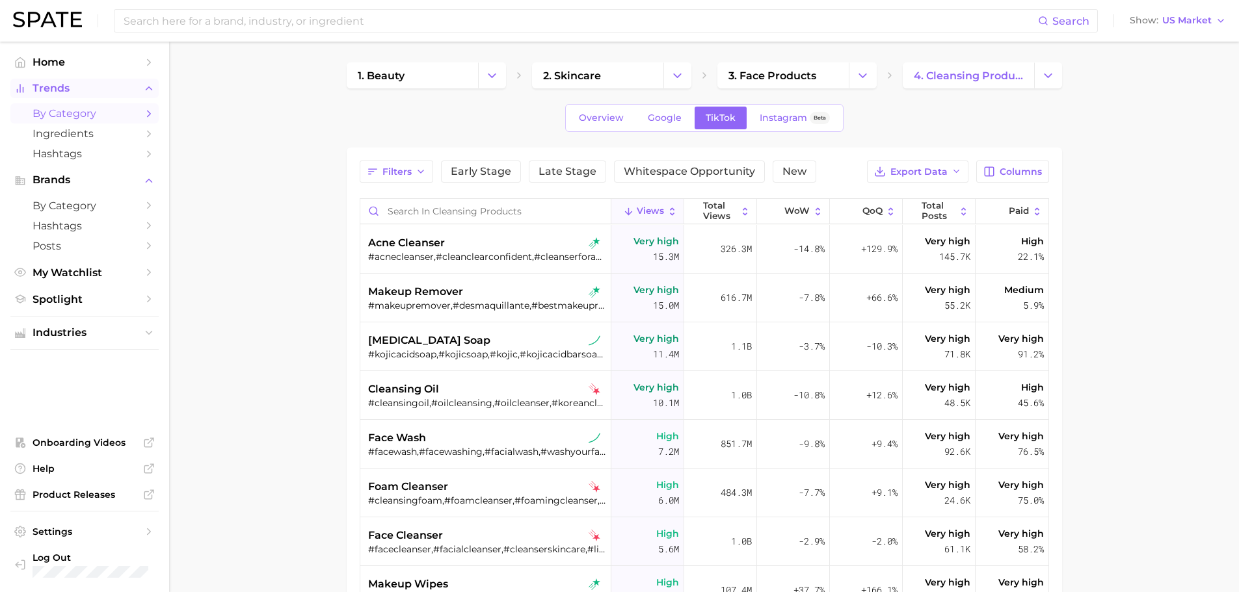
click at [62, 94] on span "Trends" at bounding box center [85, 89] width 104 height 12
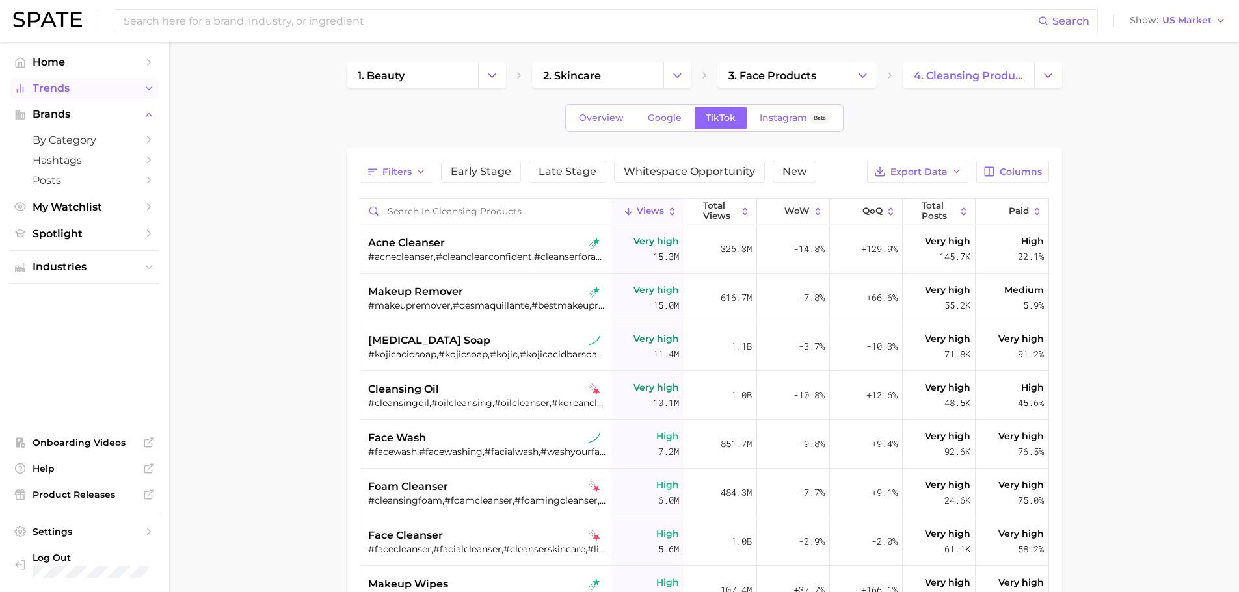
click at [62, 94] on span "Trends" at bounding box center [85, 89] width 104 height 12
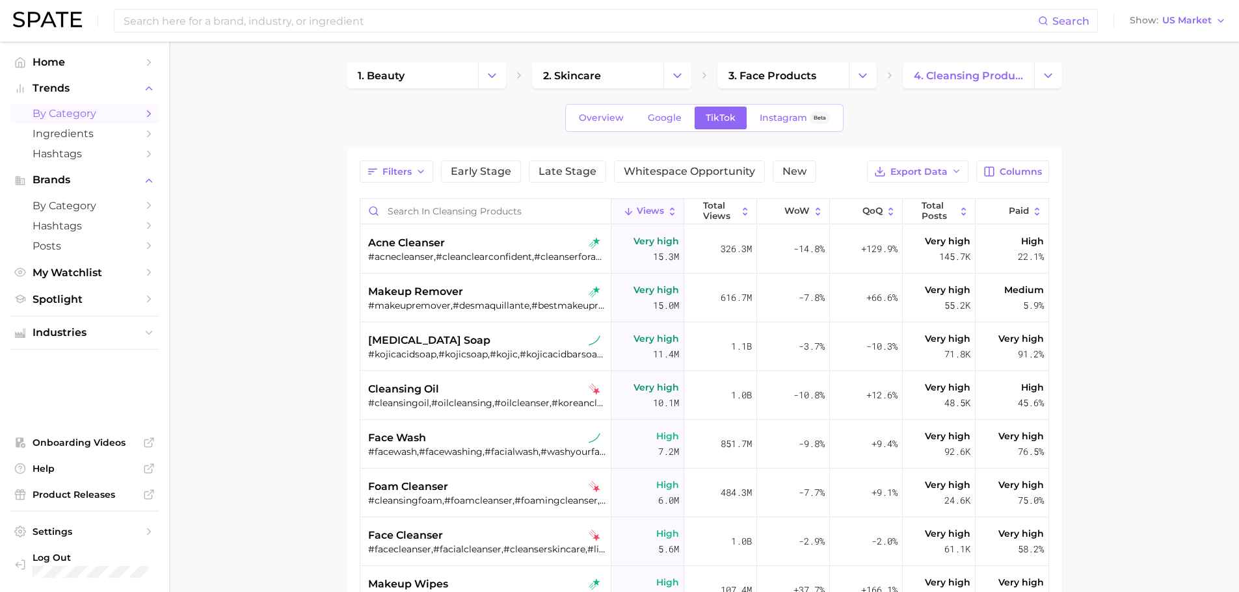
click at [53, 10] on div "Search Show US Market" at bounding box center [619, 21] width 1213 height 42
click at [44, 33] on div "Search Show US Market" at bounding box center [619, 21] width 1213 height 42
click at [40, 23] on img at bounding box center [47, 20] width 69 height 16
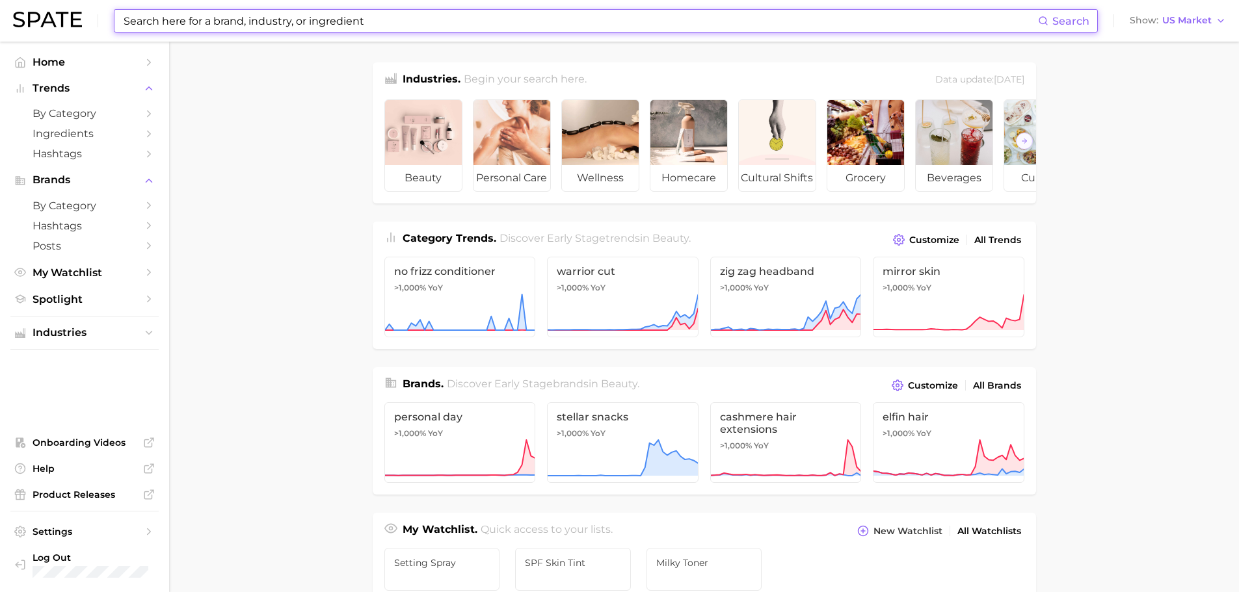
click at [140, 29] on input at bounding box center [580, 21] width 916 height 22
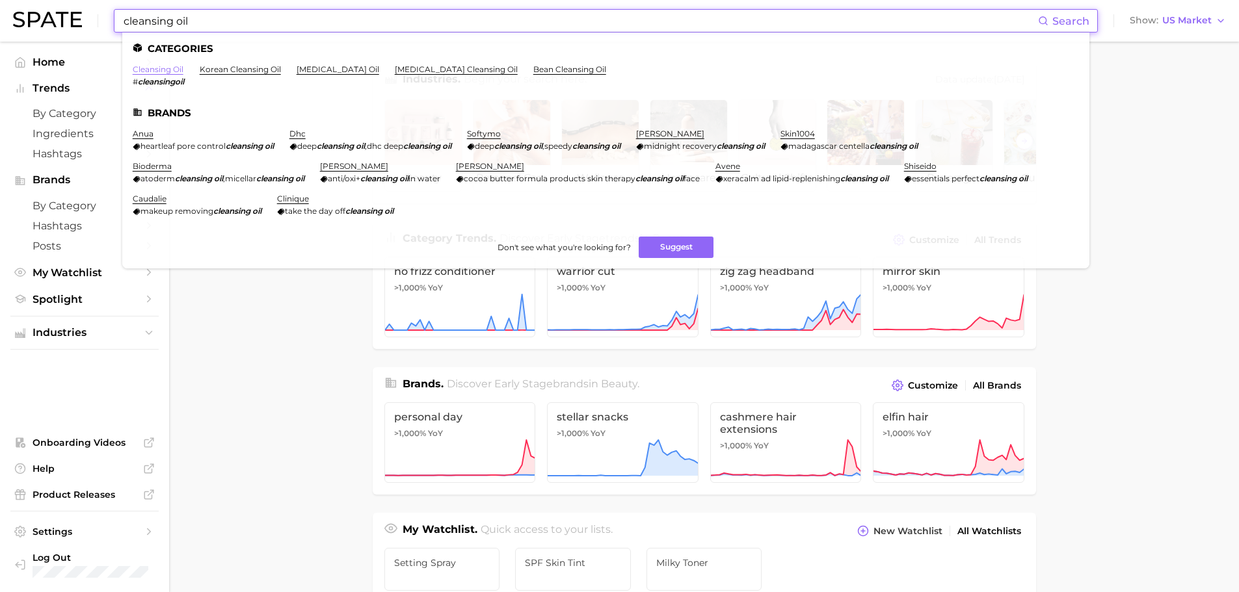
type input "cleansing oil"
click at [147, 72] on link "cleansing oil" at bounding box center [158, 69] width 51 height 10
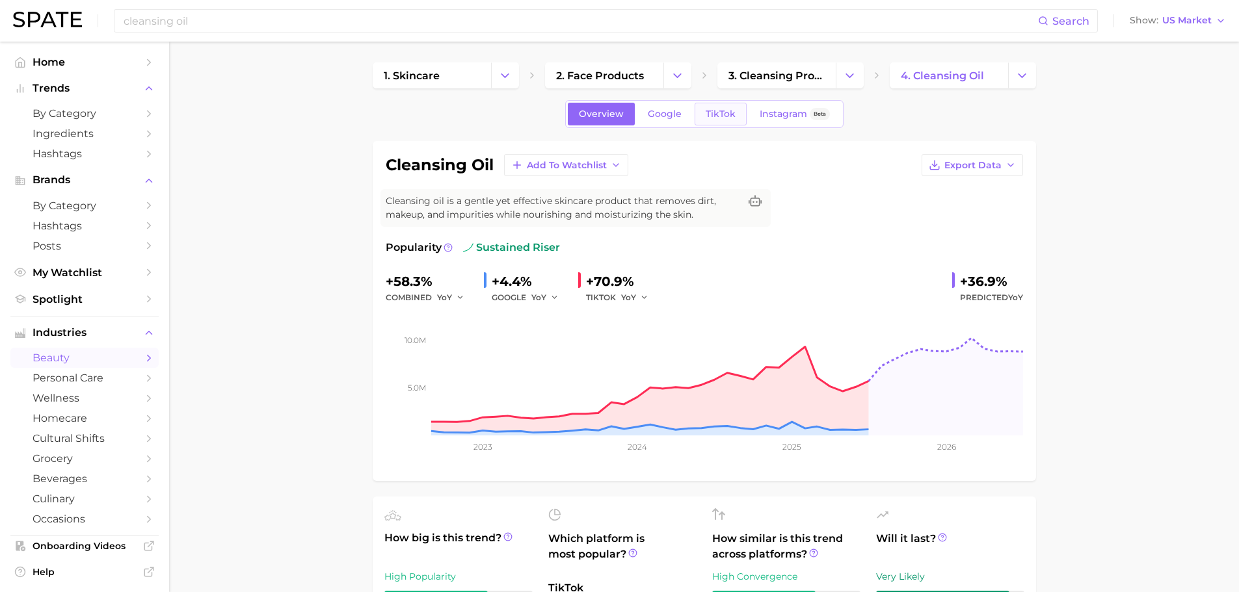
click at [723, 111] on span "TikTok" at bounding box center [721, 114] width 30 height 11
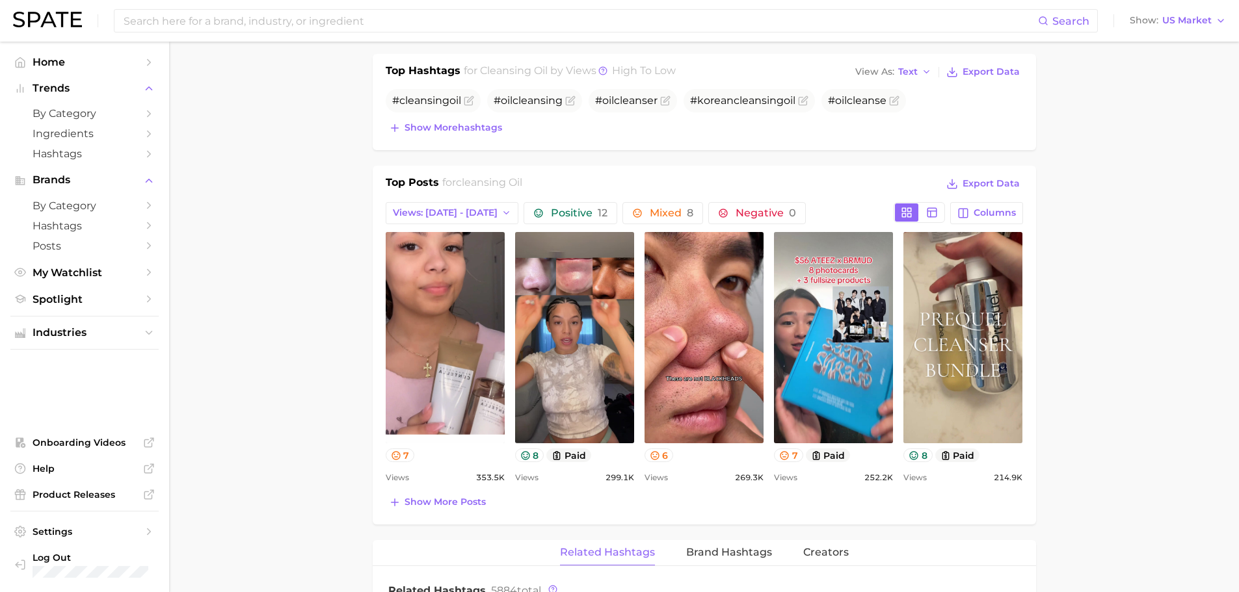
scroll to position [585, 0]
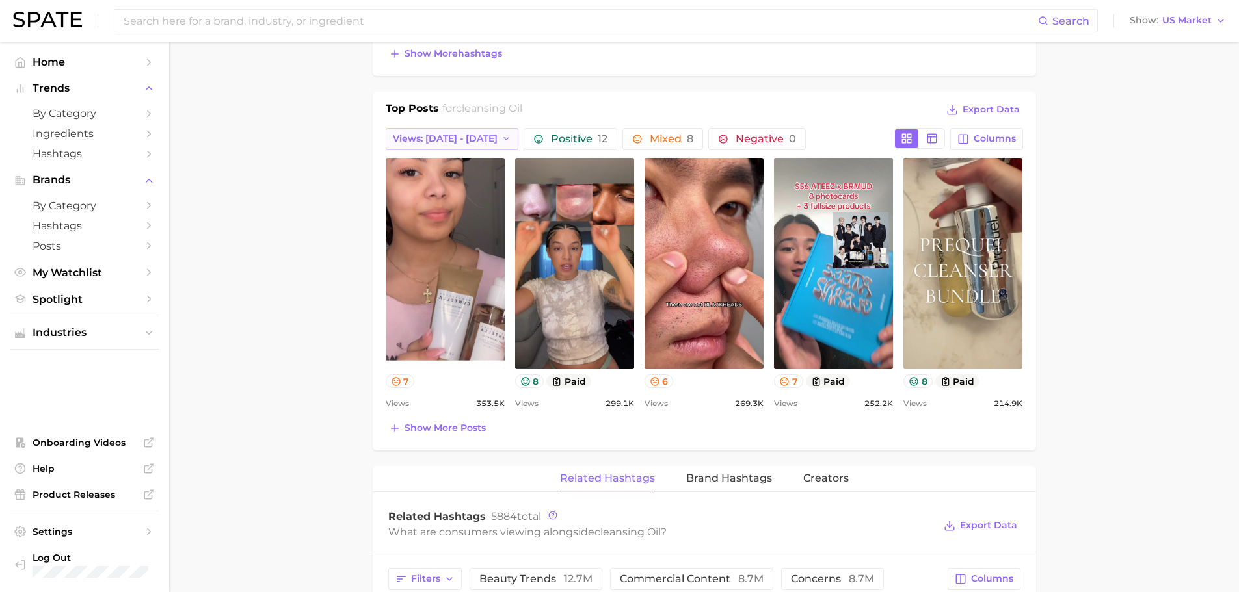
click at [501, 140] on icon "button" at bounding box center [506, 139] width 10 height 10
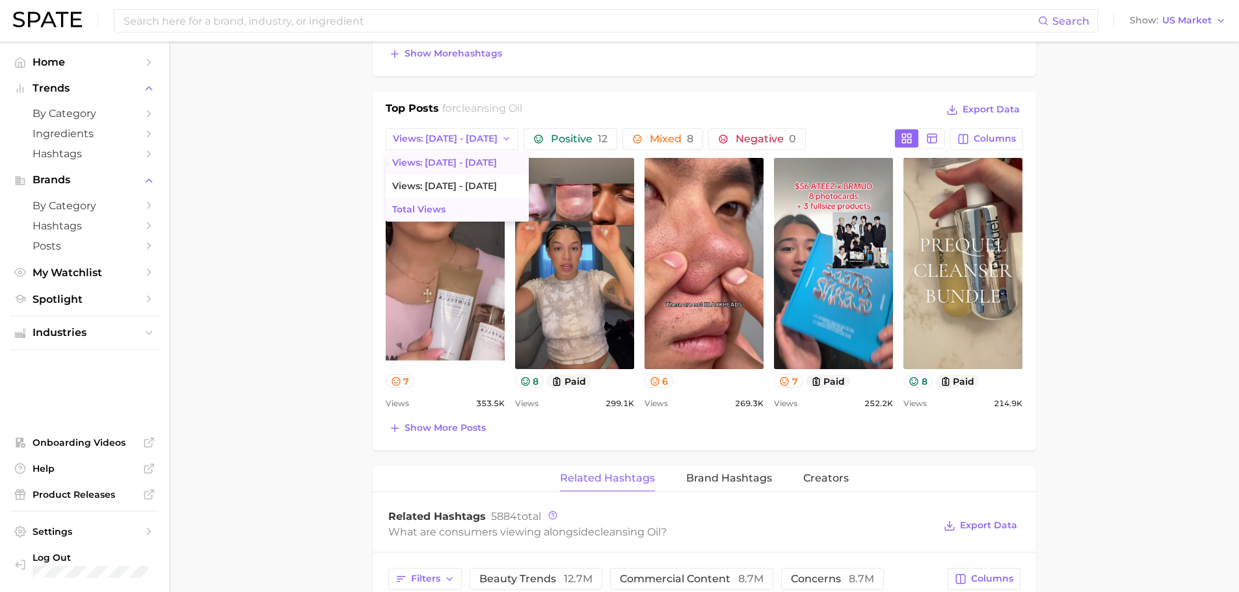
click at [475, 199] on button "Total Views" at bounding box center [457, 209] width 143 height 23
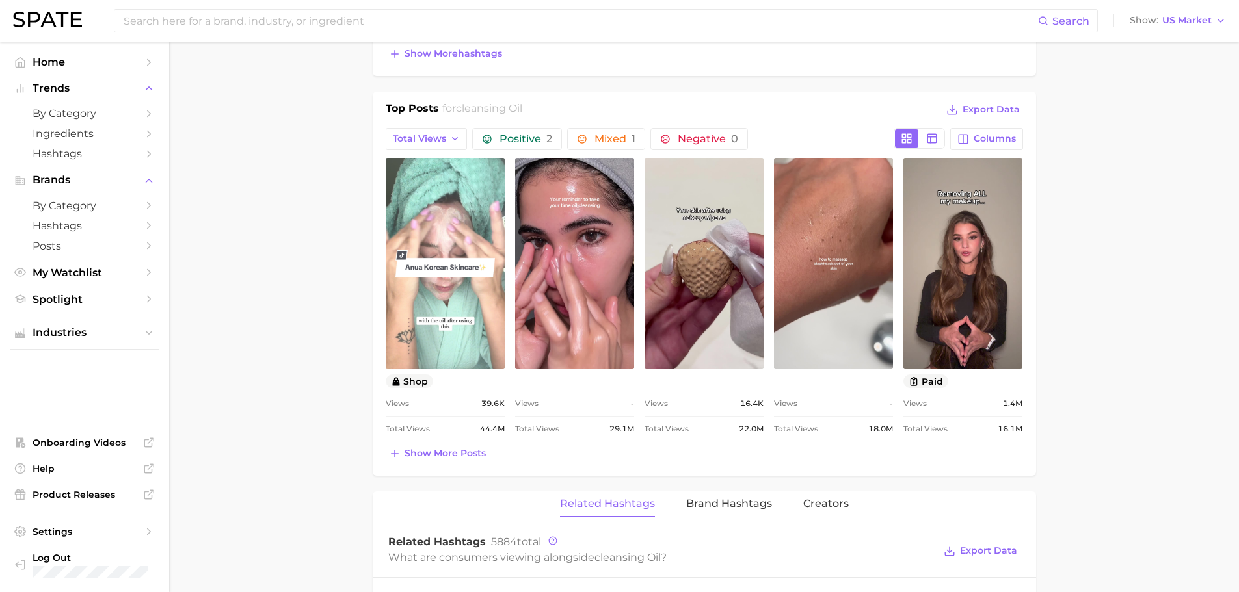
scroll to position [0, 0]
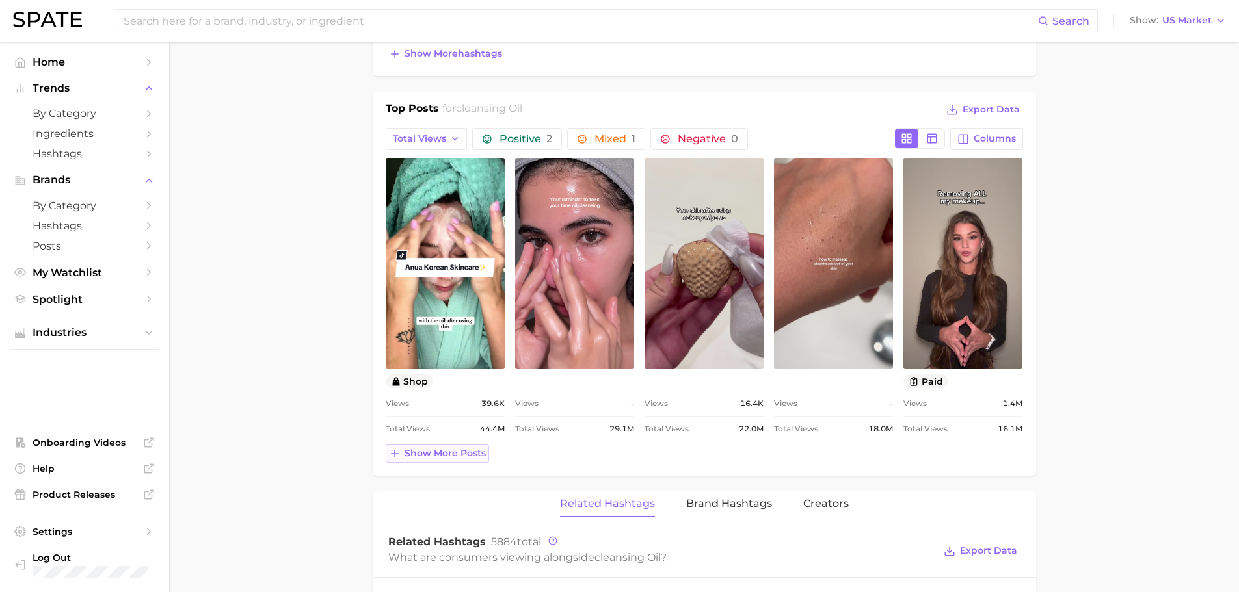
click at [390, 455] on icon at bounding box center [395, 454] width 12 height 12
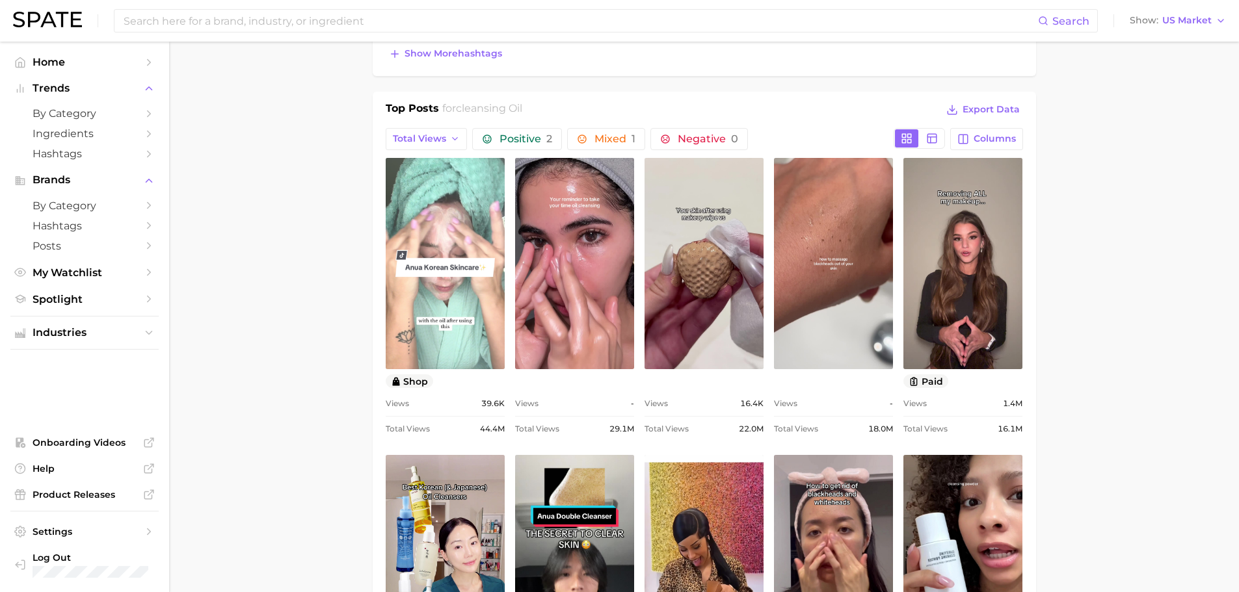
click at [447, 299] on link "view post on TikTok" at bounding box center [445, 263] width 119 height 211
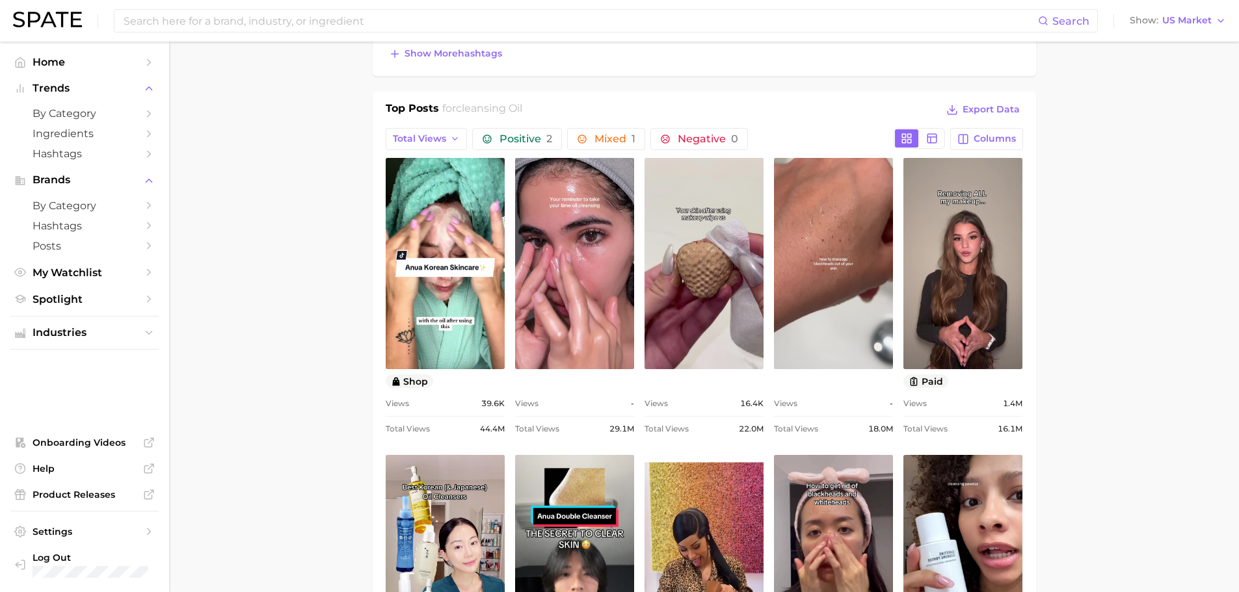
scroll to position [650, 0]
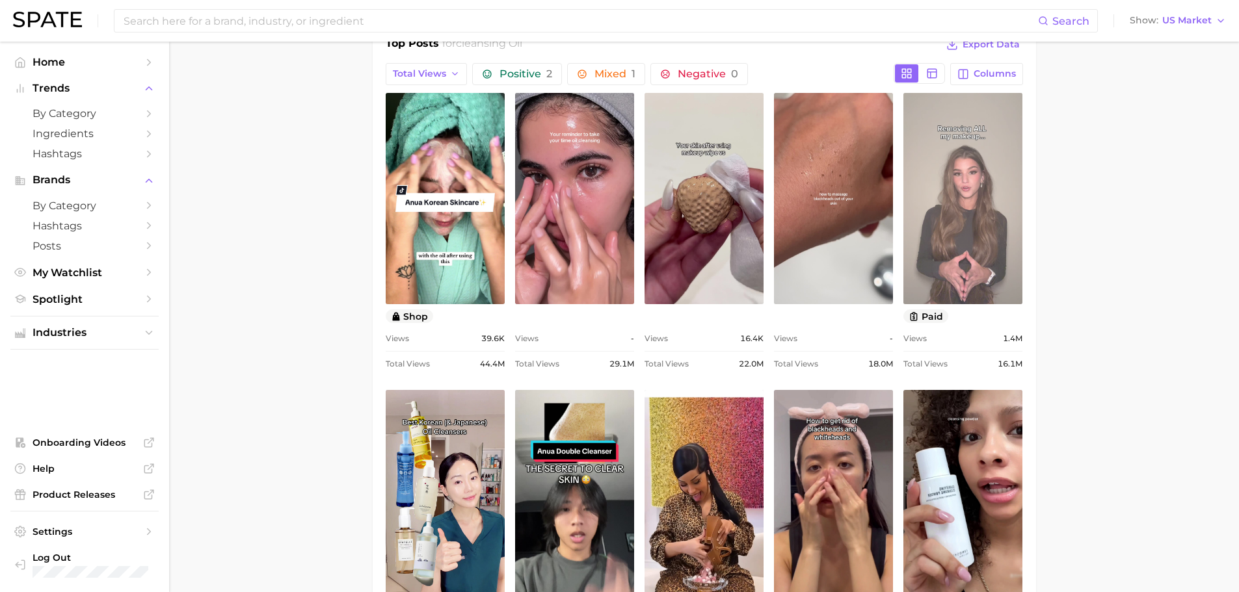
click at [959, 237] on link "view post on TikTok" at bounding box center [962, 198] width 119 height 211
